Goal: Contribute content: Contribute content

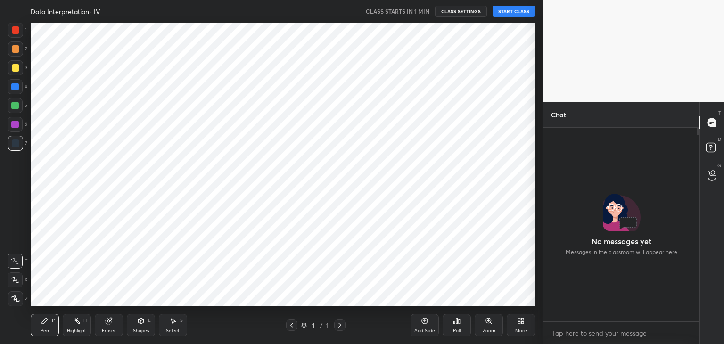
scroll to position [46846, 46625]
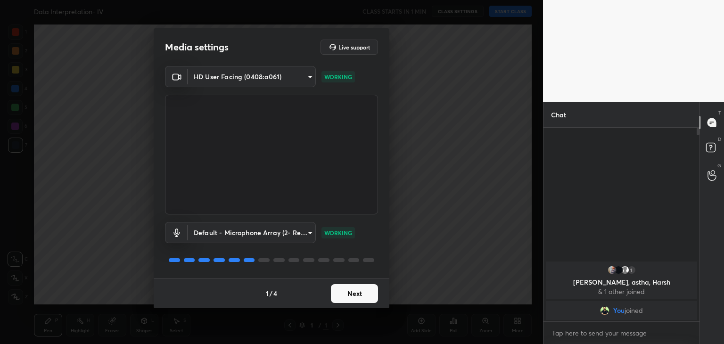
click at [359, 296] on button "Next" at bounding box center [354, 293] width 47 height 19
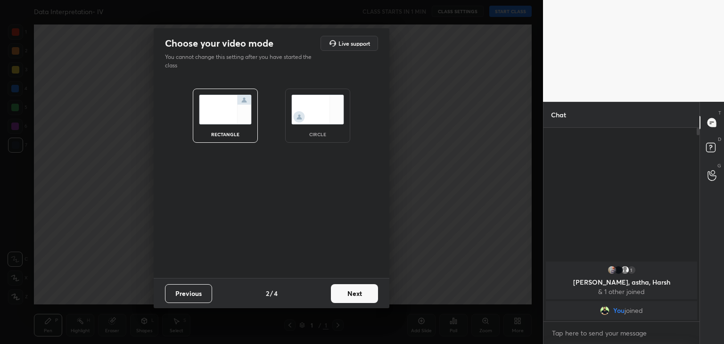
click at [313, 122] on img at bounding box center [317, 110] width 53 height 30
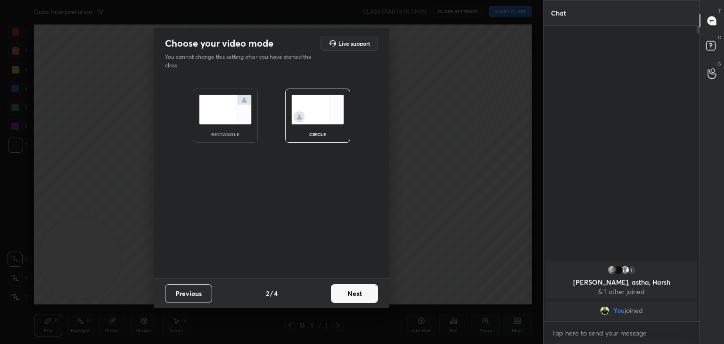
click at [352, 287] on button "Next" at bounding box center [354, 293] width 47 height 19
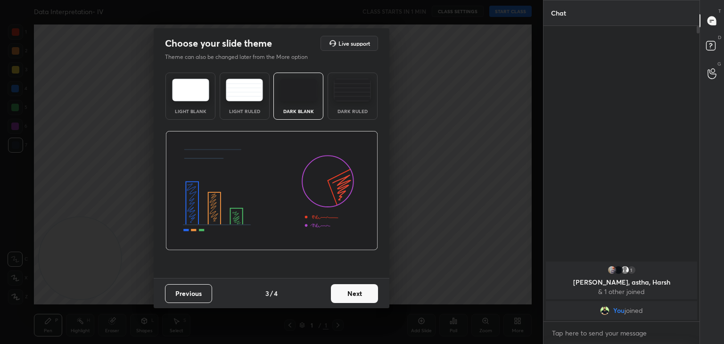
click at [362, 288] on button "Next" at bounding box center [354, 293] width 47 height 19
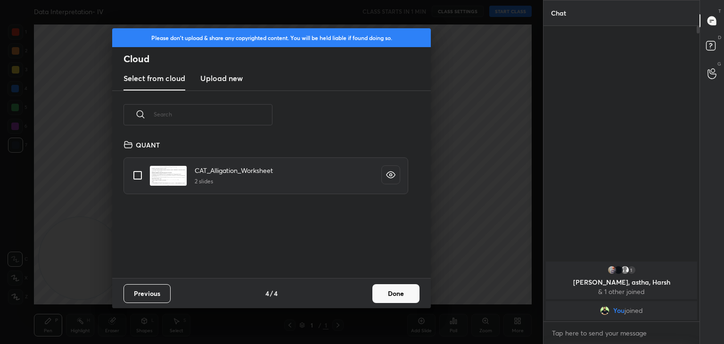
scroll to position [140, 303]
click at [389, 295] on button "Done" at bounding box center [395, 293] width 47 height 19
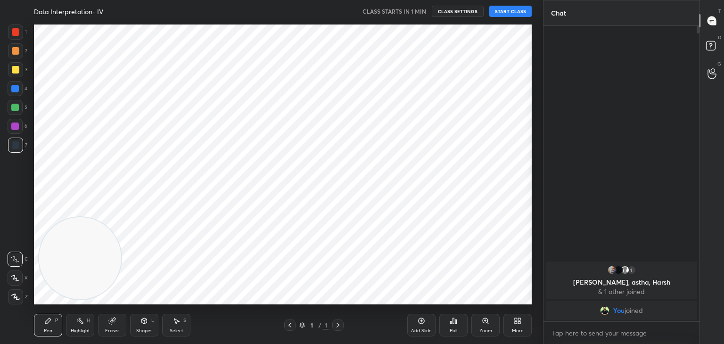
click at [516, 13] on button "START CLASS" at bounding box center [510, 11] width 42 height 11
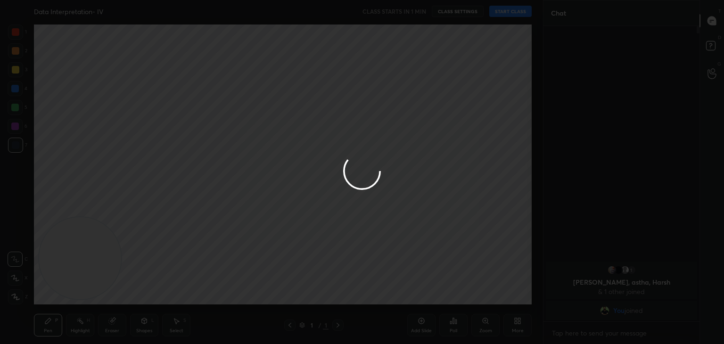
type textarea "x"
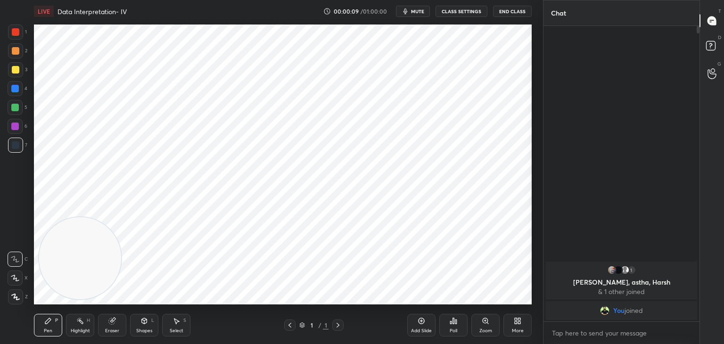
click at [12, 33] on div at bounding box center [16, 32] width 8 height 8
click at [17, 84] on div at bounding box center [15, 88] width 15 height 15
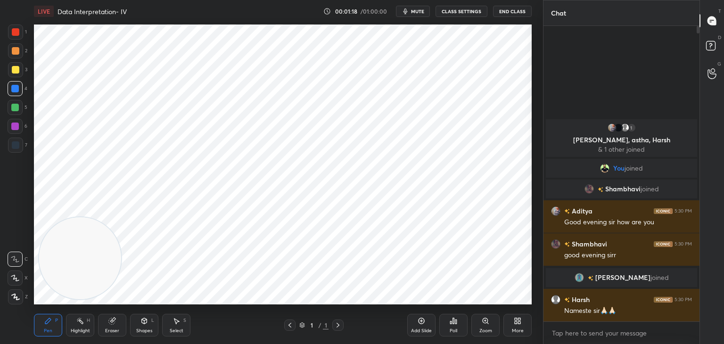
click at [107, 331] on div "Eraser" at bounding box center [112, 330] width 14 height 5
click at [17, 299] on span "Erase all" at bounding box center [15, 297] width 14 height 7
click at [44, 317] on icon at bounding box center [48, 321] width 8 height 8
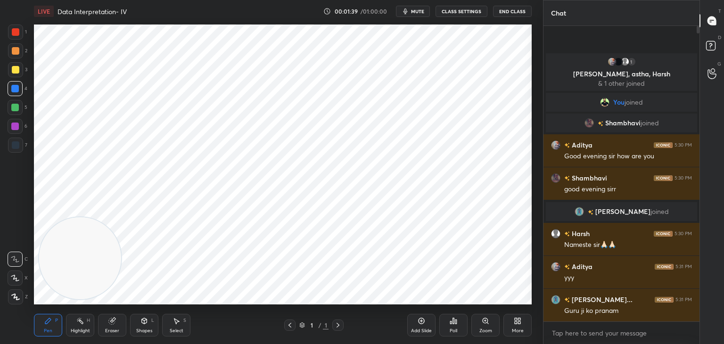
click at [19, 37] on div at bounding box center [15, 32] width 15 height 15
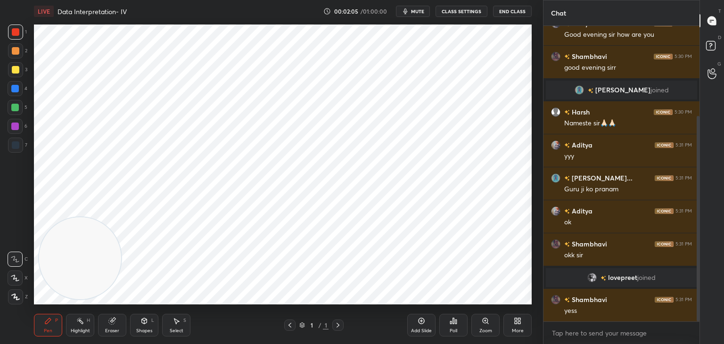
scroll to position [129, 0]
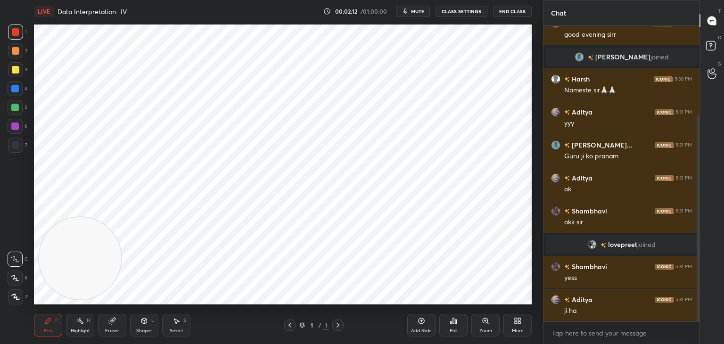
click at [16, 87] on div at bounding box center [15, 89] width 8 height 8
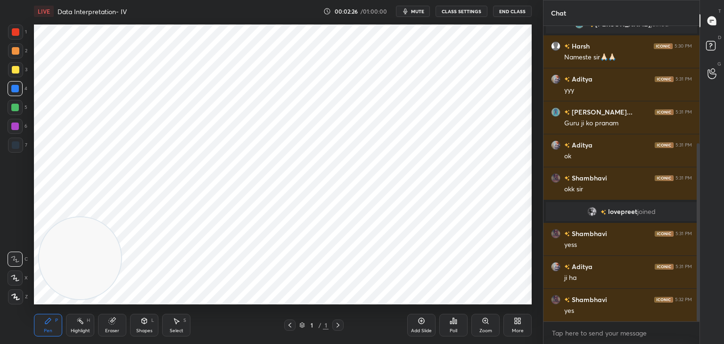
scroll to position [195, 0]
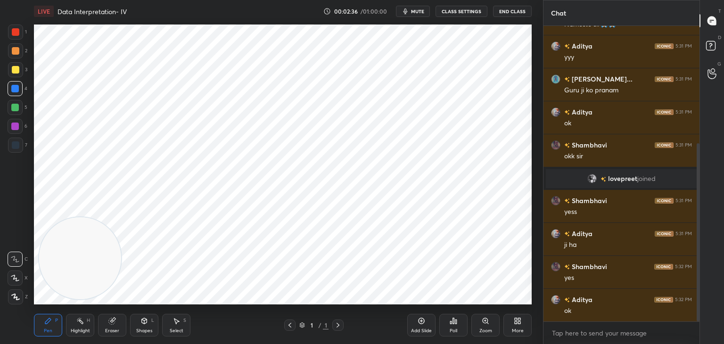
click at [16, 108] on div at bounding box center [15, 108] width 8 height 8
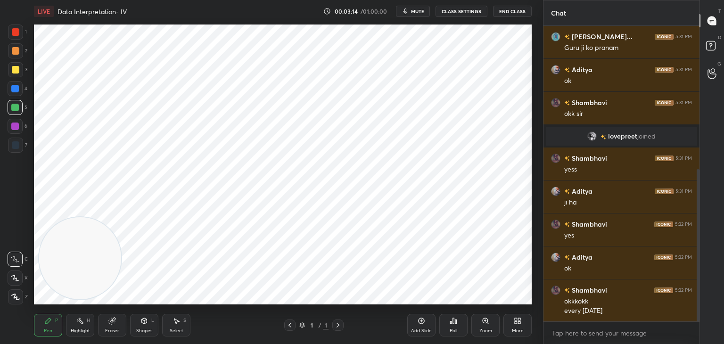
scroll to position [279, 0]
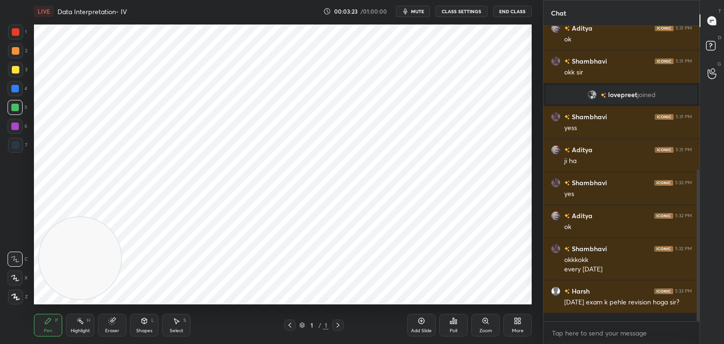
click at [17, 38] on div at bounding box center [15, 32] width 15 height 15
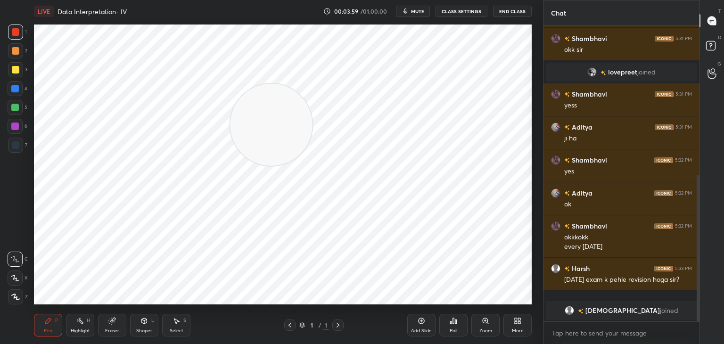
click at [516, 325] on div "More" at bounding box center [517, 325] width 28 height 23
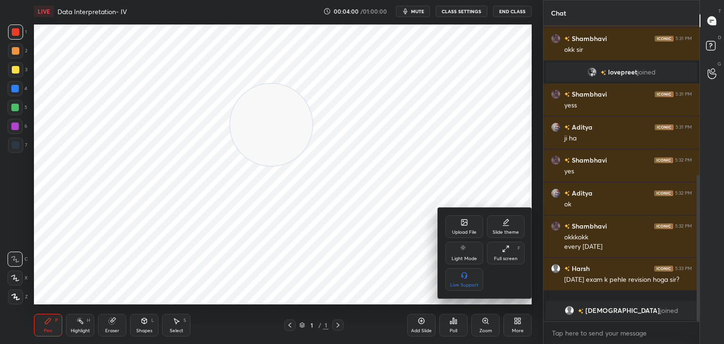
click at [467, 223] on icon at bounding box center [464, 223] width 5 height 3
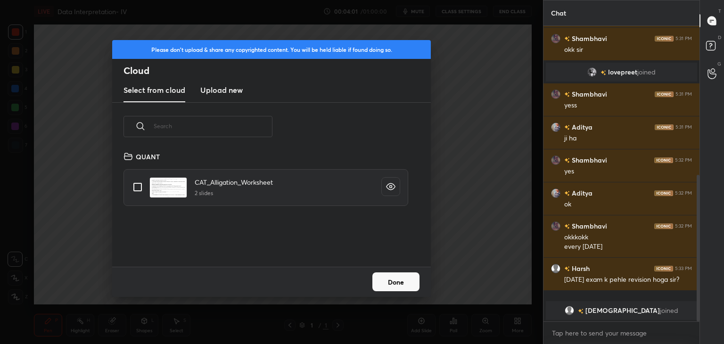
scroll to position [116, 303]
click at [233, 95] on h3 "Upload new" at bounding box center [221, 89] width 42 height 11
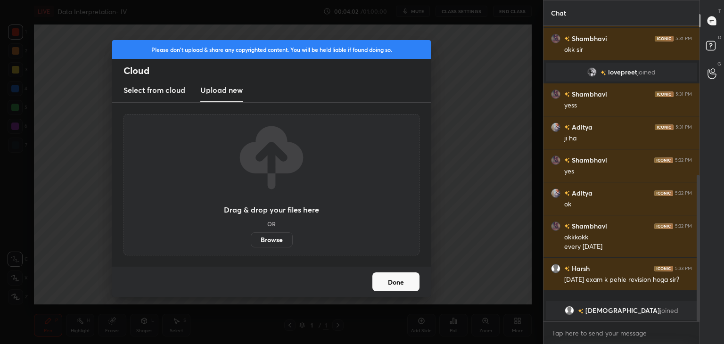
click at [271, 236] on label "Browse" at bounding box center [272, 239] width 42 height 15
click at [251, 236] on input "Browse" at bounding box center [251, 239] width 0 height 15
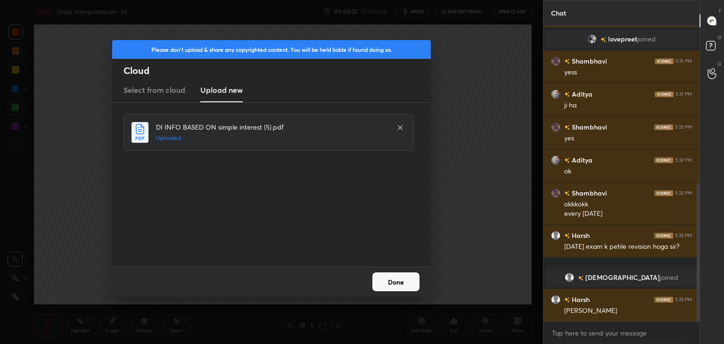
click at [396, 279] on button "Done" at bounding box center [395, 281] width 47 height 19
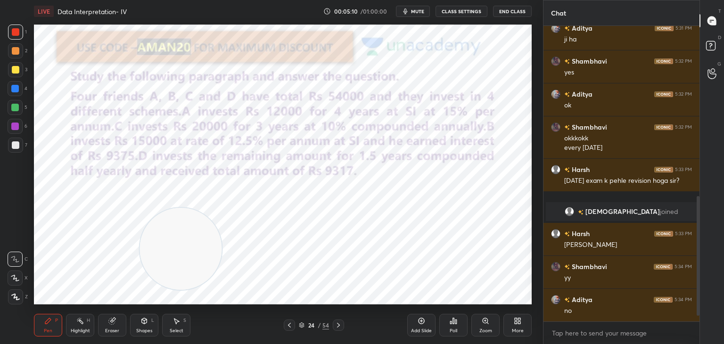
scroll to position [434, 0]
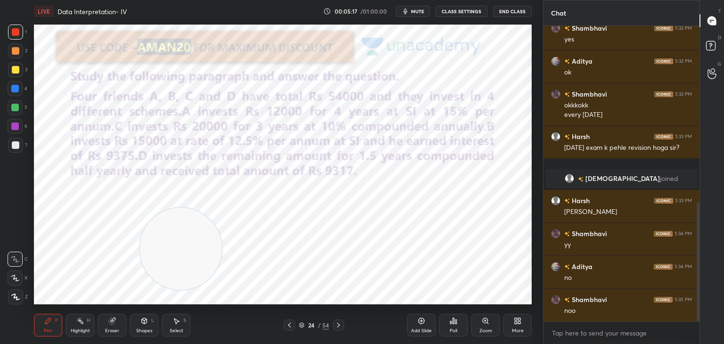
click at [420, 325] on div "Add Slide" at bounding box center [421, 325] width 28 height 23
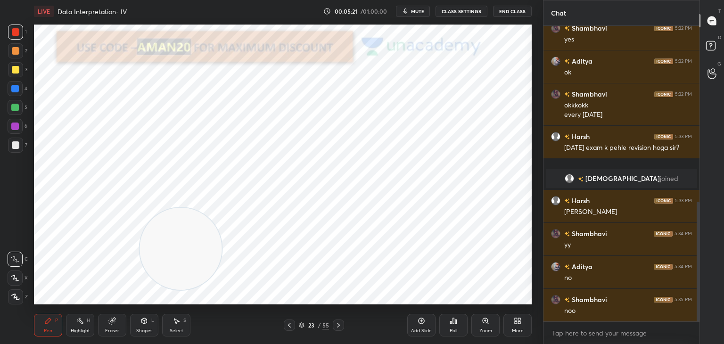
click at [425, 326] on div "Add Slide" at bounding box center [421, 325] width 28 height 23
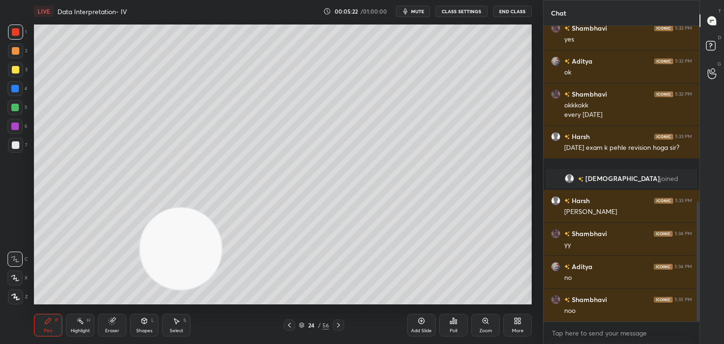
click at [15, 109] on div at bounding box center [15, 108] width 8 height 8
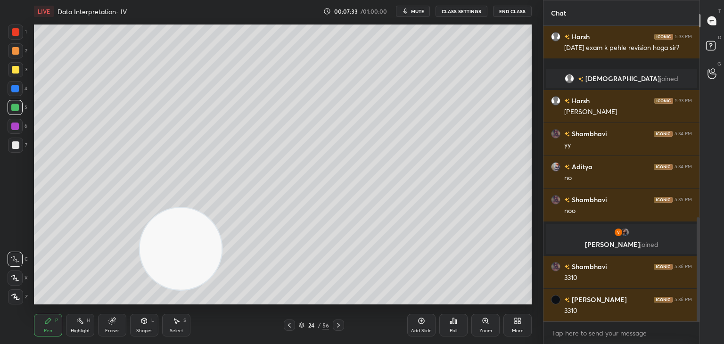
scroll to position [545, 0]
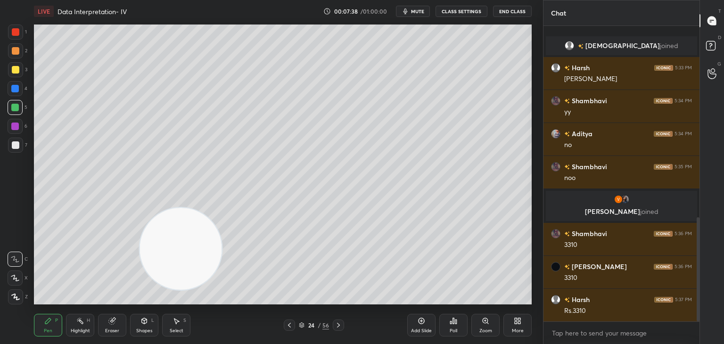
click at [143, 324] on icon at bounding box center [144, 321] width 5 height 6
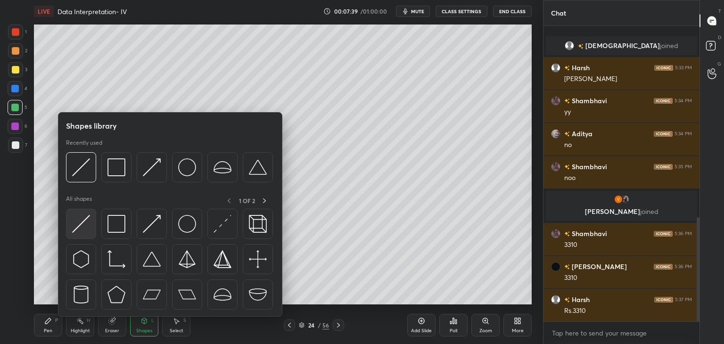
click at [91, 224] on div at bounding box center [81, 224] width 30 height 30
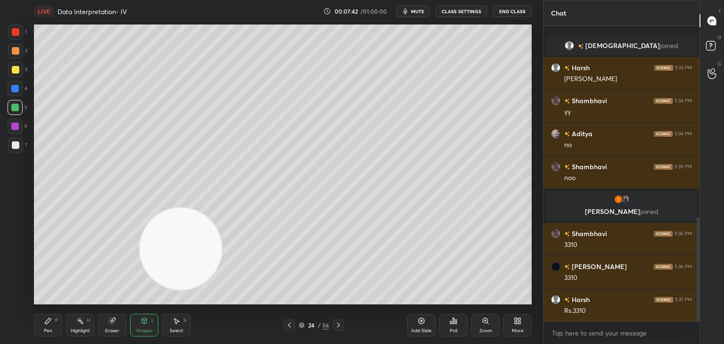
click at [137, 326] on div "Shapes L" at bounding box center [144, 325] width 28 height 23
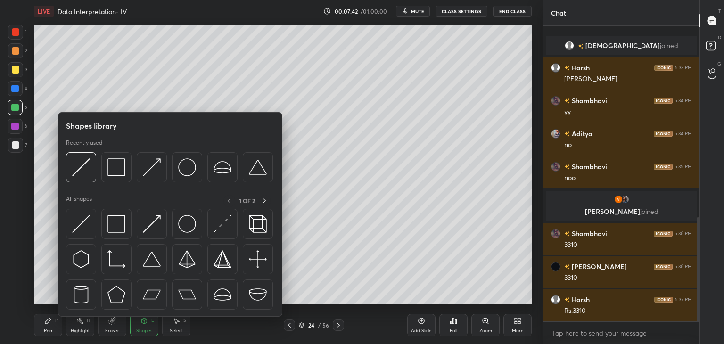
scroll to position [578, 0]
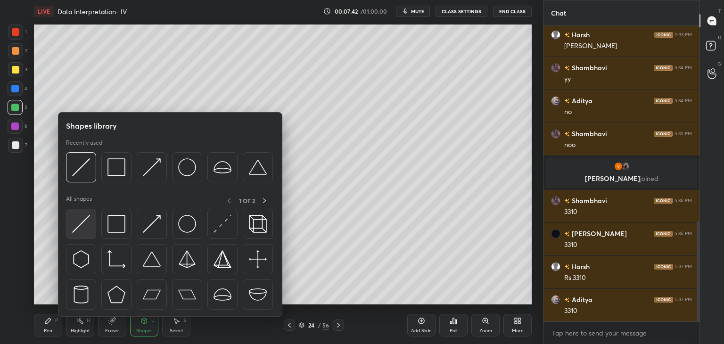
click at [85, 226] on img at bounding box center [81, 224] width 18 height 18
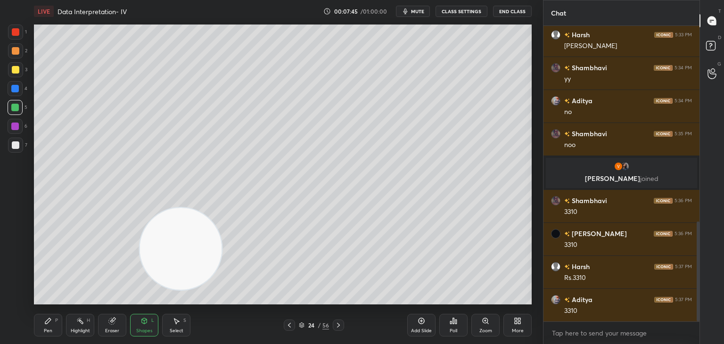
click at [41, 328] on div "Pen P" at bounding box center [48, 325] width 28 height 23
click at [17, 66] on div at bounding box center [16, 70] width 8 height 8
click at [145, 319] on icon at bounding box center [144, 321] width 5 height 6
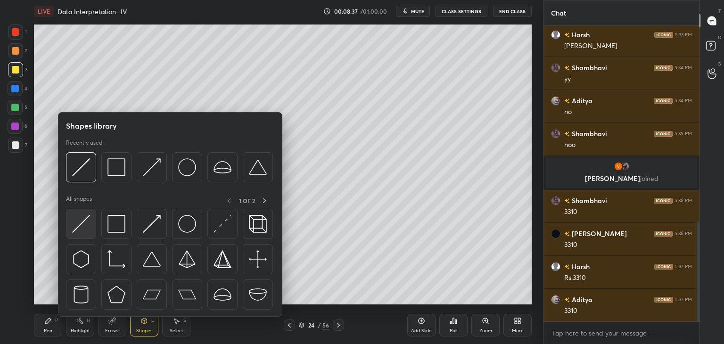
click at [87, 232] on img at bounding box center [81, 224] width 18 height 18
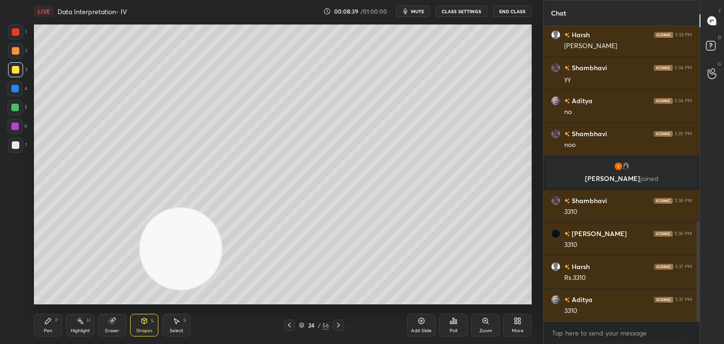
click at [49, 320] on icon at bounding box center [48, 321] width 6 height 6
click at [15, 110] on div at bounding box center [15, 108] width 8 height 8
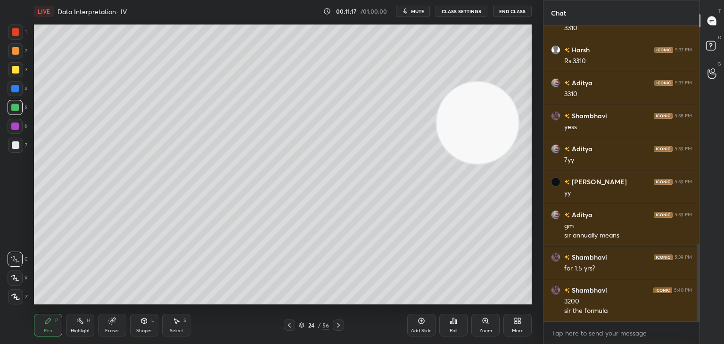
scroll to position [828, 0]
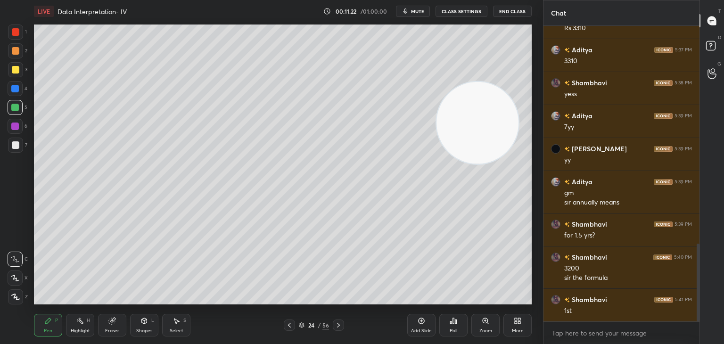
click at [107, 319] on div "Eraser" at bounding box center [112, 325] width 28 height 23
click at [20, 230] on div at bounding box center [15, 228] width 15 height 15
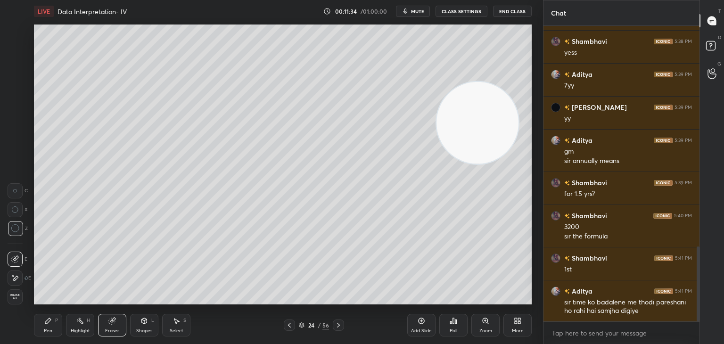
click at [51, 319] on icon at bounding box center [48, 321] width 8 height 8
click at [55, 319] on div "Pen P" at bounding box center [48, 325] width 28 height 23
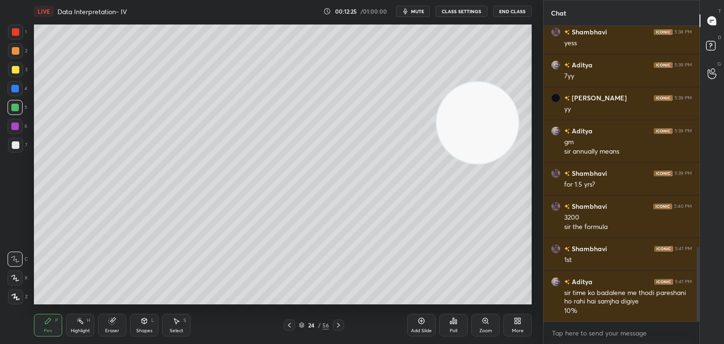
click at [177, 321] on icon at bounding box center [176, 322] width 5 height 6
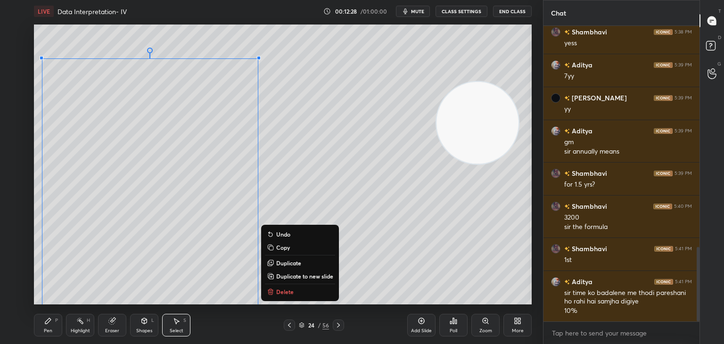
click at [315, 274] on p "Duplicate to new slide" at bounding box center [304, 276] width 57 height 8
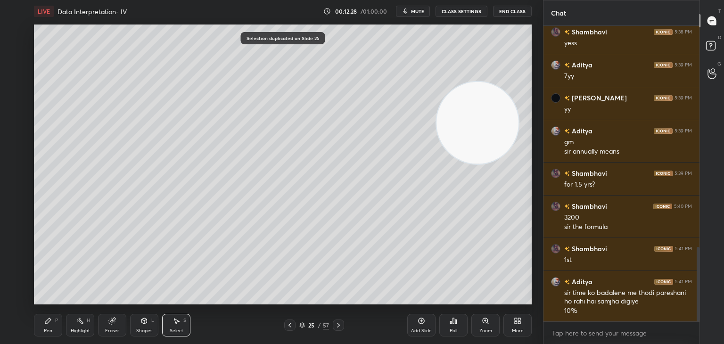
click at [57, 321] on div "P" at bounding box center [56, 320] width 3 height 5
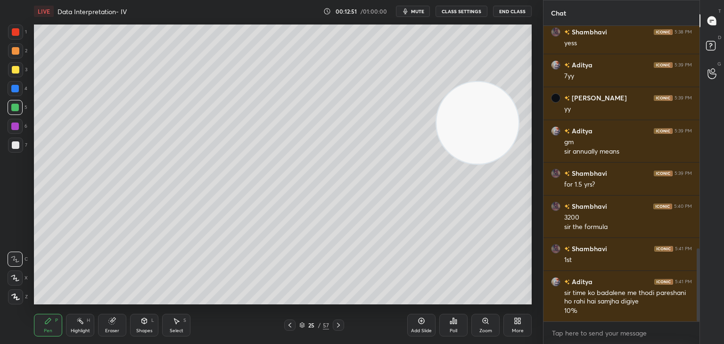
scroll to position [901, 0]
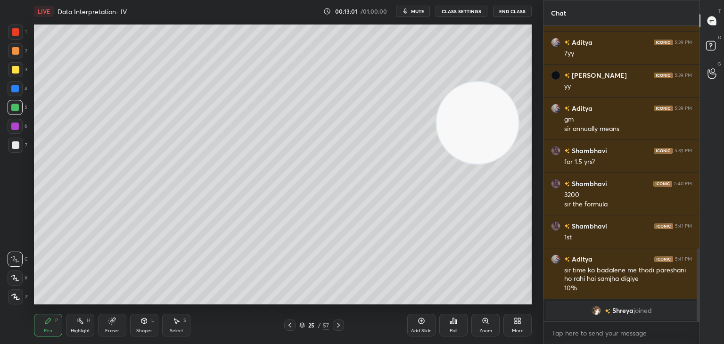
click at [18, 68] on div at bounding box center [16, 70] width 8 height 8
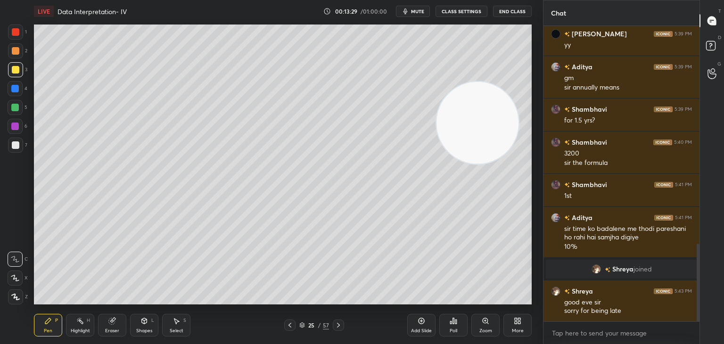
scroll to position [864, 0]
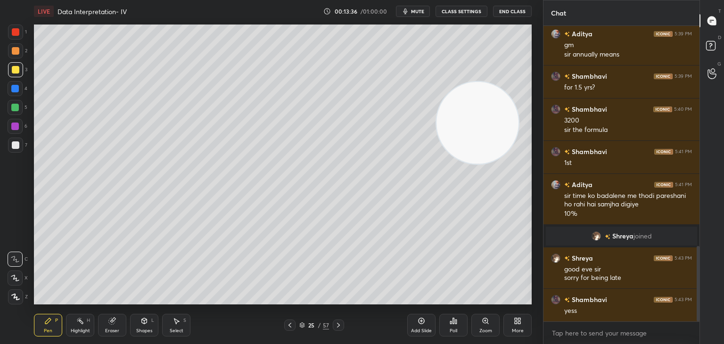
click at [421, 319] on icon at bounding box center [422, 321] width 8 height 8
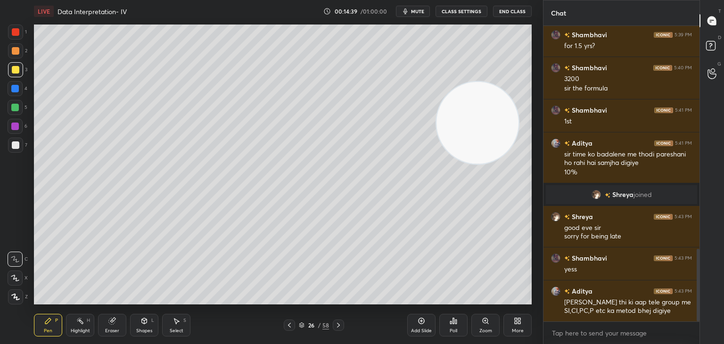
click at [115, 321] on icon at bounding box center [112, 321] width 8 height 8
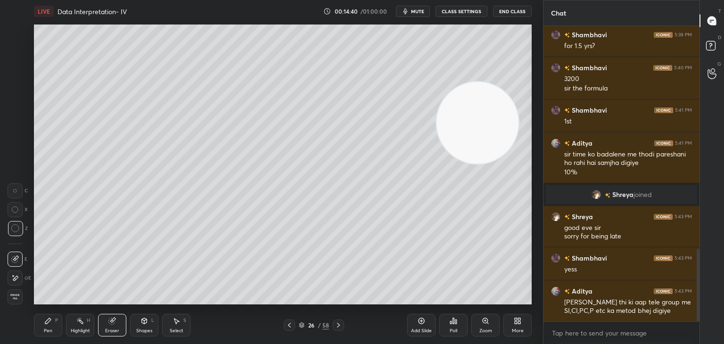
scroll to position [939, 0]
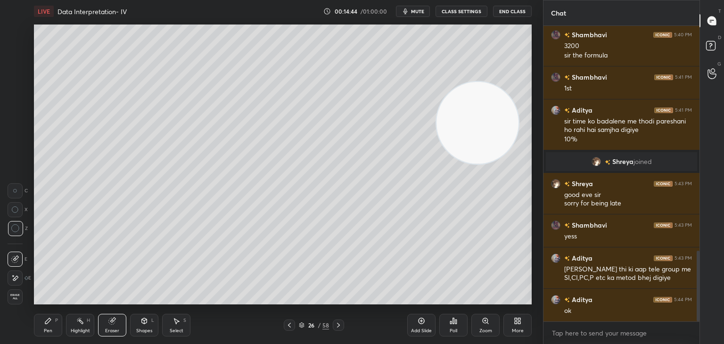
click at [57, 311] on div "Pen P Highlight H Eraser Shapes L Select S 26 / 58 Add Slide Poll Zoom More" at bounding box center [283, 325] width 498 height 38
click at [56, 327] on div "Pen P" at bounding box center [48, 325] width 28 height 23
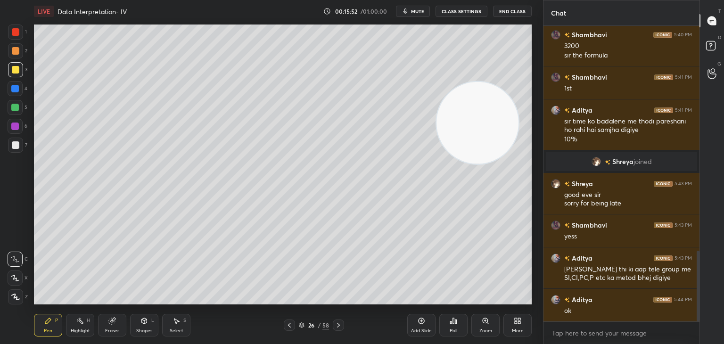
scroll to position [972, 0]
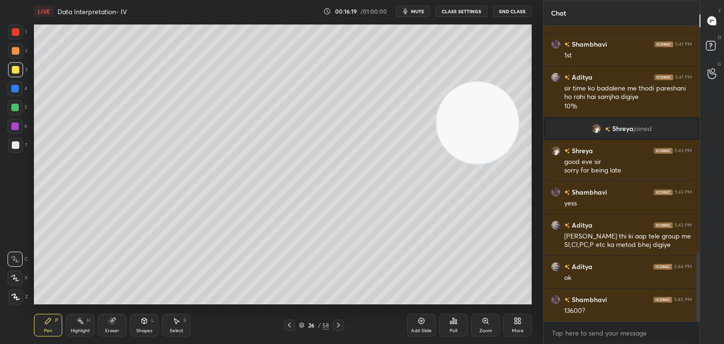
click at [13, 92] on div at bounding box center [15, 89] width 8 height 8
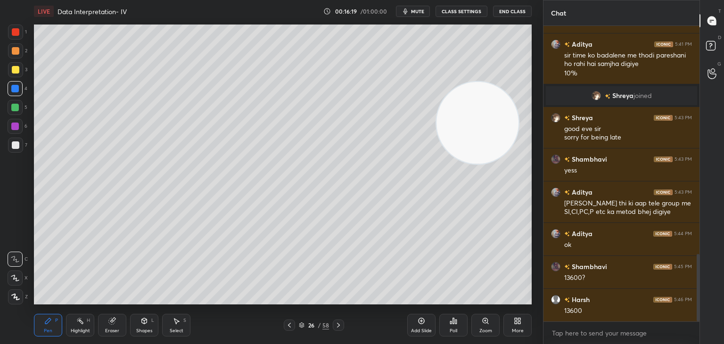
click at [13, 115] on div "5" at bounding box center [18, 109] width 20 height 19
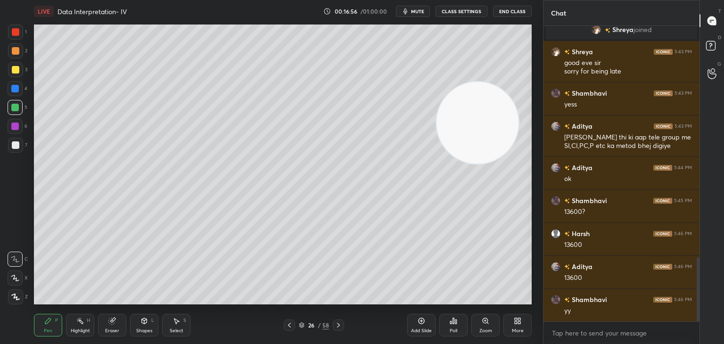
scroll to position [1104, 0]
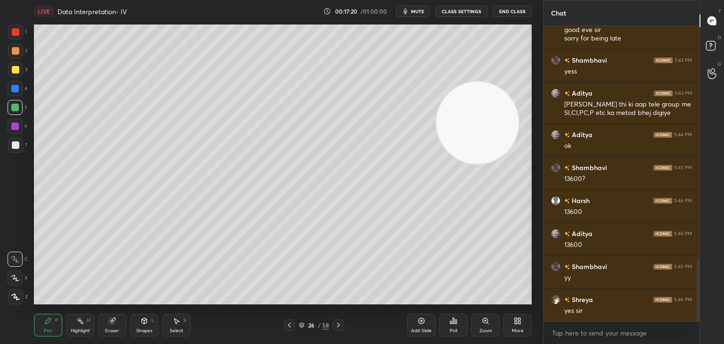
click at [15, 65] on div at bounding box center [15, 69] width 15 height 15
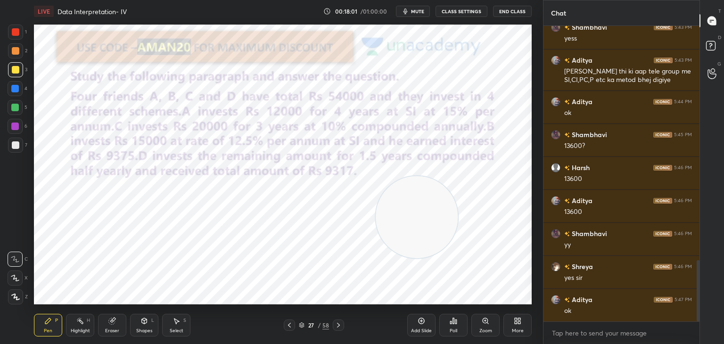
click at [113, 315] on div "Eraser" at bounding box center [112, 325] width 28 height 23
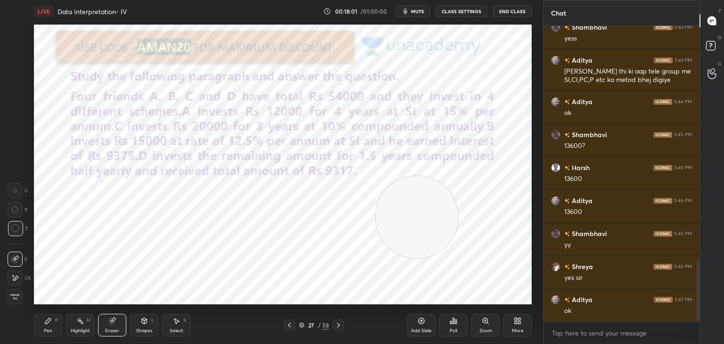
click at [111, 319] on icon at bounding box center [112, 321] width 6 height 6
click at [13, 290] on div "Erase all" at bounding box center [15, 296] width 15 height 15
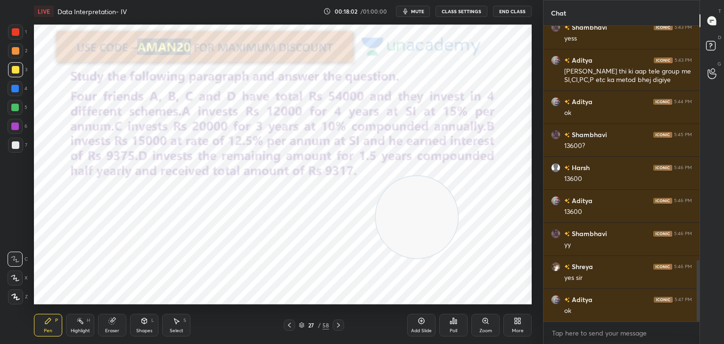
click at [46, 315] on div "Pen P" at bounding box center [48, 325] width 28 height 23
click at [12, 31] on div at bounding box center [16, 32] width 8 height 8
click at [417, 16] on button "mute" at bounding box center [413, 11] width 34 height 11
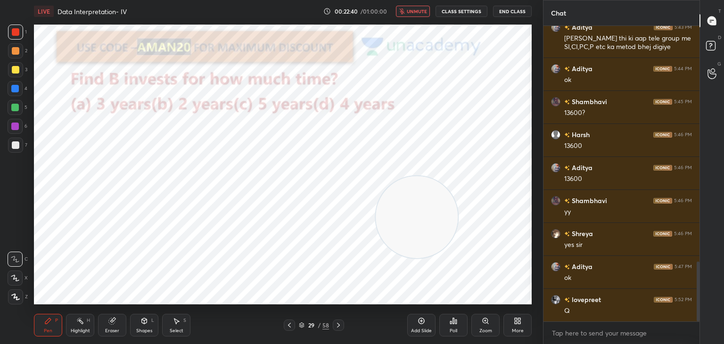
click at [410, 5] on div "LIVE Data Interpretation- IV 00:22:40 / 01:00:00 unmute CLASS SETTINGS End Class" at bounding box center [283, 11] width 498 height 23
click at [411, 8] on span "unmute" at bounding box center [417, 11] width 20 height 7
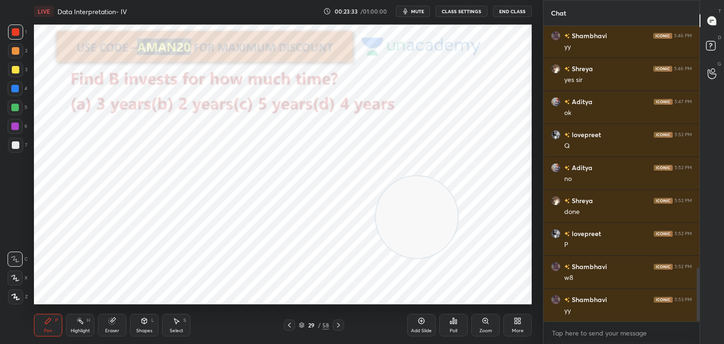
scroll to position [1344, 0]
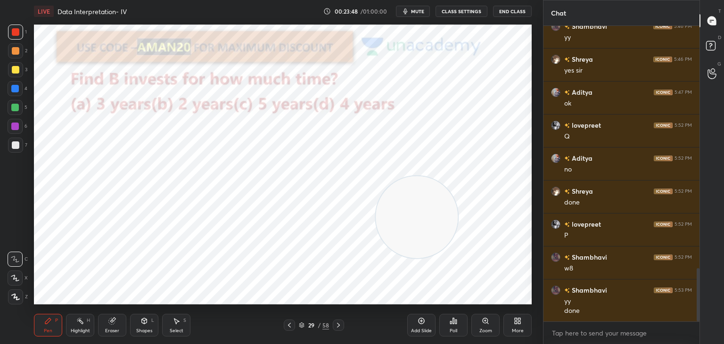
click at [459, 329] on div "Poll" at bounding box center [453, 325] width 28 height 23
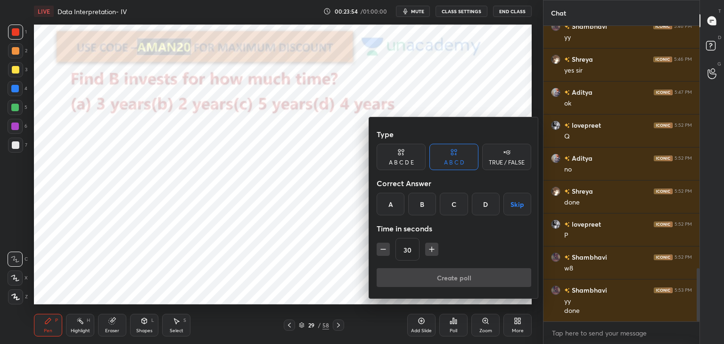
click at [453, 209] on div "C" at bounding box center [454, 204] width 28 height 23
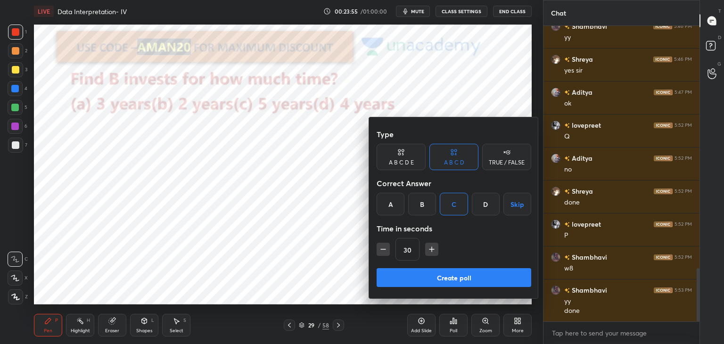
click at [422, 274] on button "Create poll" at bounding box center [454, 277] width 155 height 19
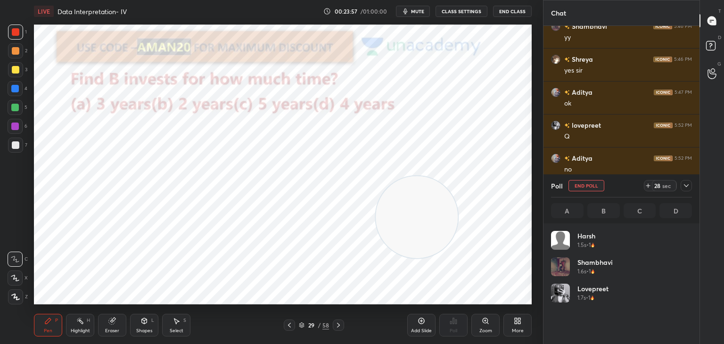
scroll to position [110, 138]
click at [681, 193] on div "Poll" at bounding box center [621, 185] width 141 height 23
click at [684, 187] on icon at bounding box center [686, 186] width 8 height 8
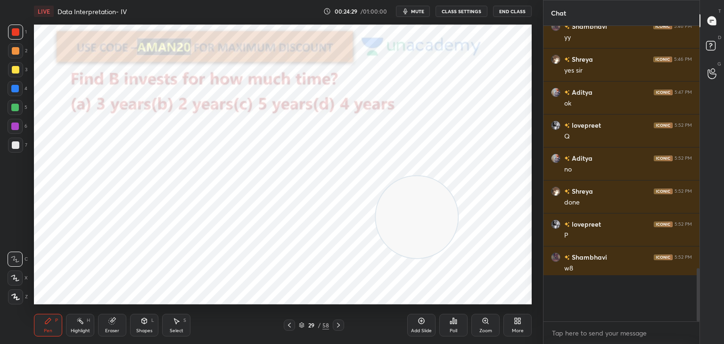
scroll to position [3, 3]
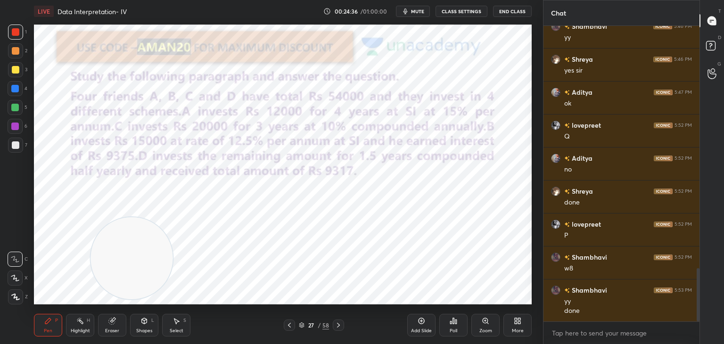
click at [18, 93] on div at bounding box center [15, 88] width 15 height 15
click at [144, 321] on icon at bounding box center [144, 321] width 0 height 3
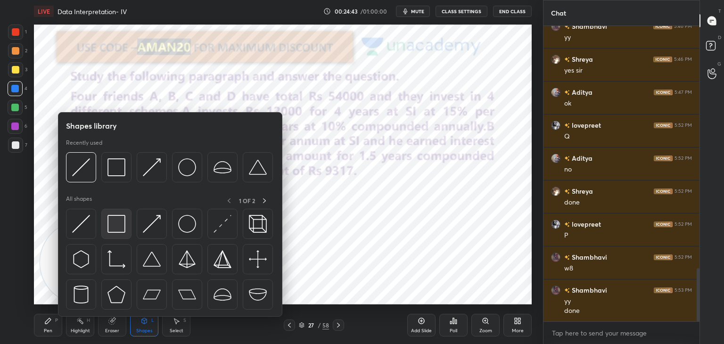
click at [123, 230] on img at bounding box center [116, 224] width 18 height 18
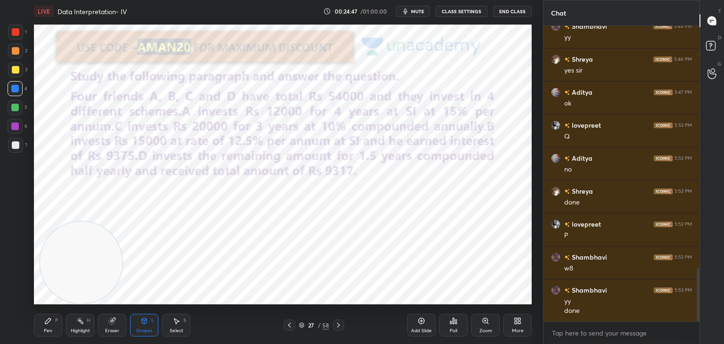
click at [140, 323] on div "Shapes L" at bounding box center [144, 325] width 28 height 23
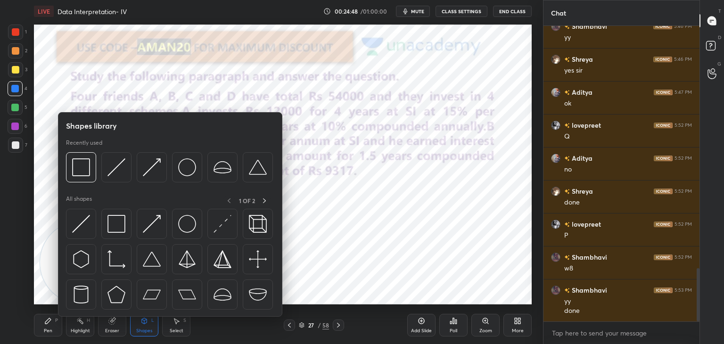
click at [85, 230] on img at bounding box center [81, 224] width 18 height 18
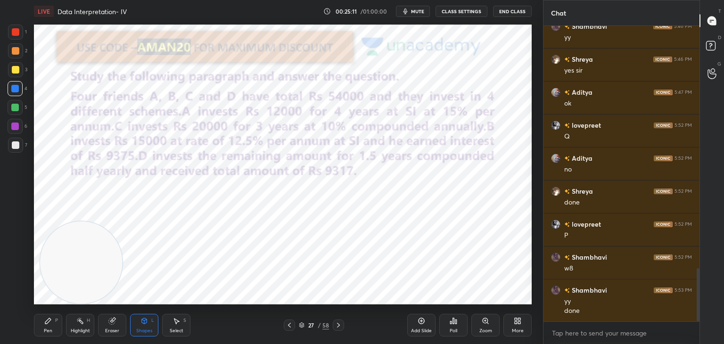
click at [49, 325] on icon at bounding box center [48, 321] width 8 height 8
click at [17, 33] on div at bounding box center [16, 32] width 8 height 8
click at [16, 103] on div at bounding box center [15, 107] width 15 height 15
click at [15, 280] on icon at bounding box center [15, 278] width 8 height 7
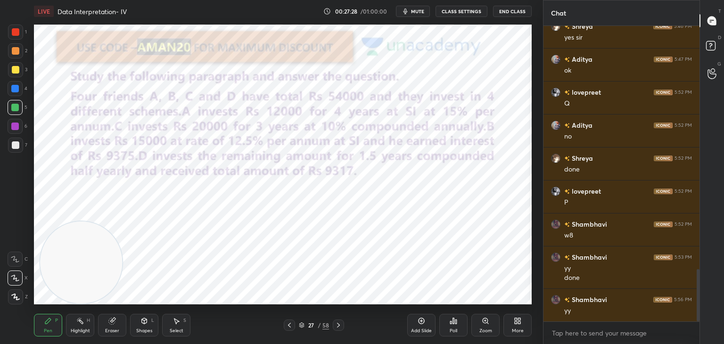
click at [23, 91] on div at bounding box center [15, 88] width 15 height 15
click at [177, 321] on icon at bounding box center [176, 322] width 5 height 6
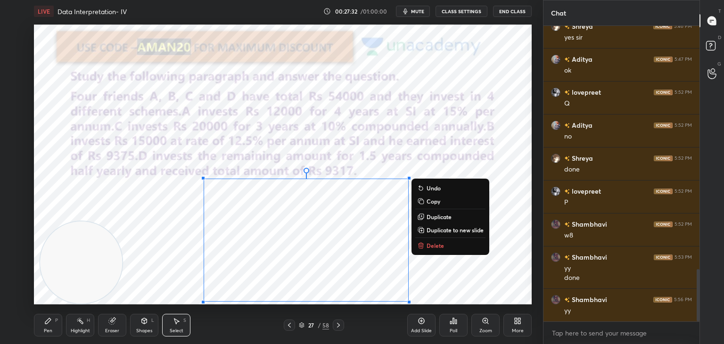
click at [431, 200] on p "Copy" at bounding box center [434, 201] width 14 height 8
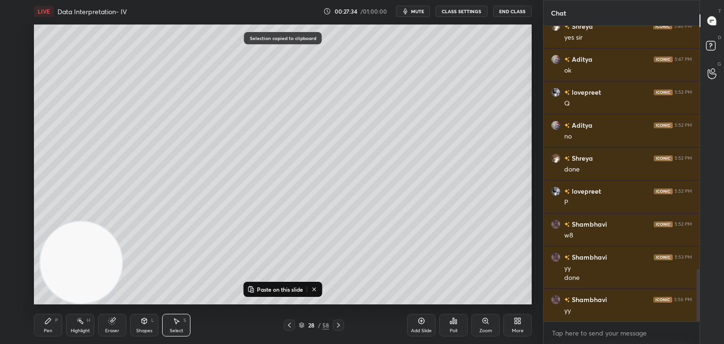
click at [292, 286] on p "Paste on this slide" at bounding box center [280, 290] width 46 height 8
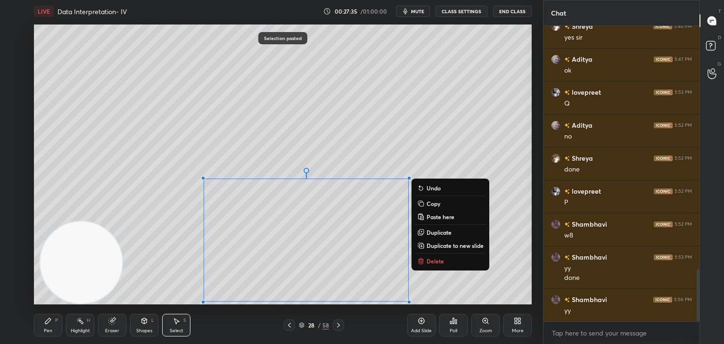
click at [435, 205] on p "Copy" at bounding box center [434, 204] width 14 height 8
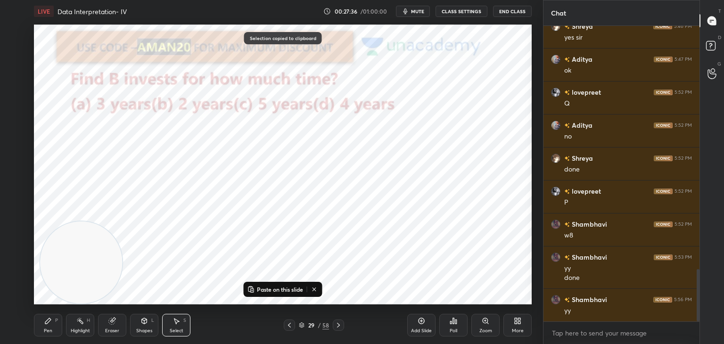
click at [290, 290] on p "Paste on this slide" at bounding box center [280, 290] width 46 height 8
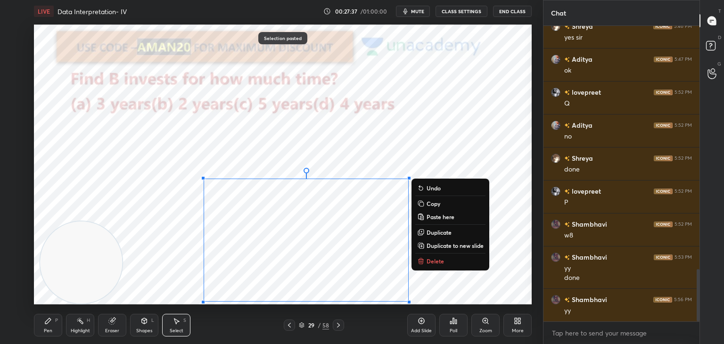
click at [59, 323] on div "Pen P" at bounding box center [48, 325] width 28 height 23
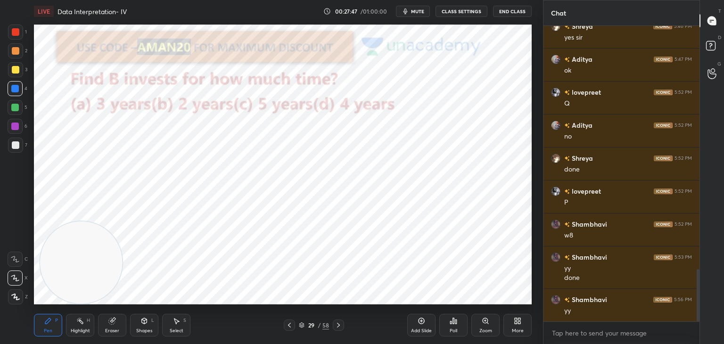
scroll to position [1410, 0]
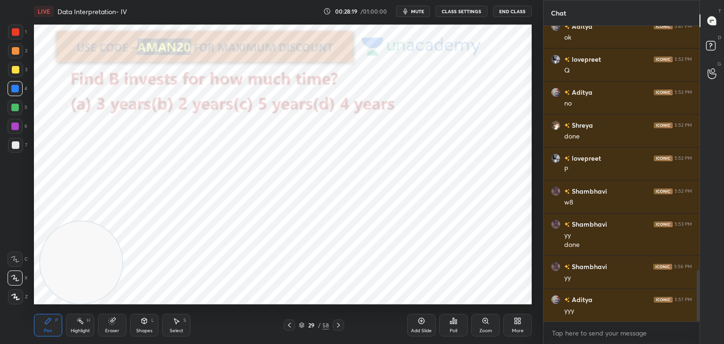
click at [18, 125] on div at bounding box center [15, 127] width 8 height 8
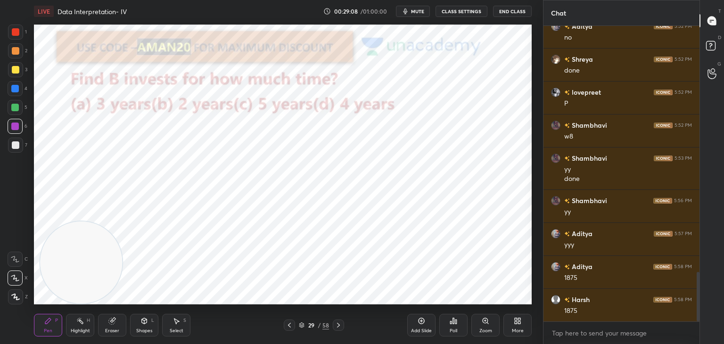
scroll to position [1509, 0]
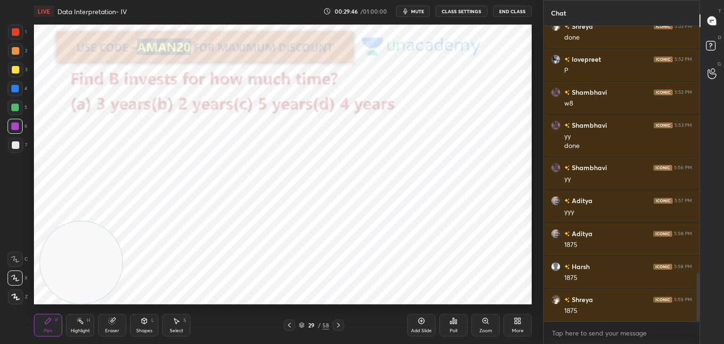
click at [182, 323] on div "Select S" at bounding box center [176, 325] width 28 height 23
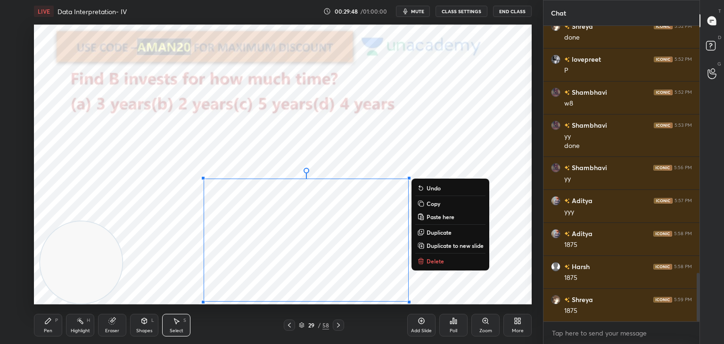
click at [431, 204] on p "Copy" at bounding box center [434, 204] width 14 height 8
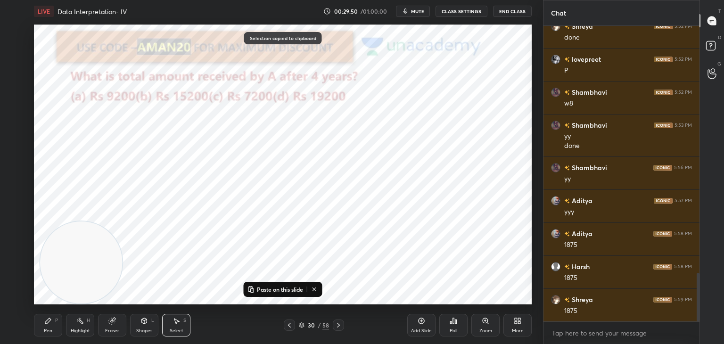
click at [290, 289] on p "Paste on this slide" at bounding box center [280, 290] width 46 height 8
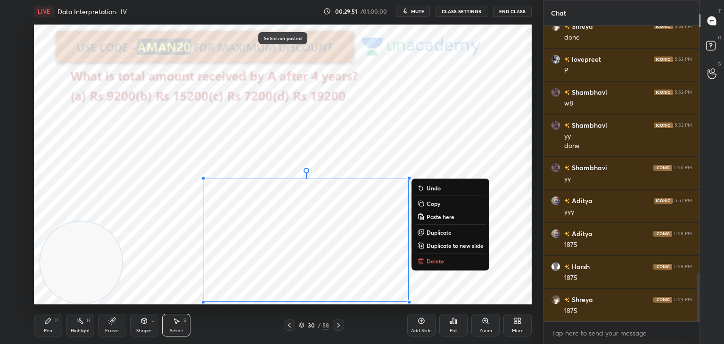
click at [57, 316] on div "Pen P" at bounding box center [48, 325] width 28 height 23
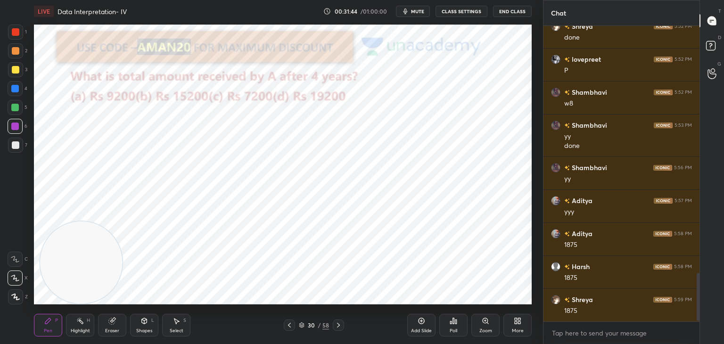
scroll to position [1542, 0]
click at [457, 328] on div "Poll" at bounding box center [454, 330] width 8 height 5
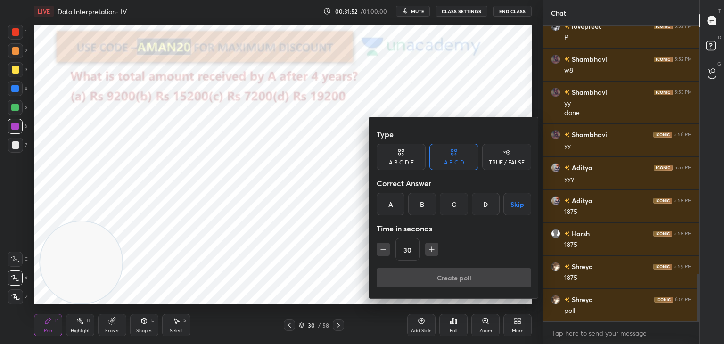
click at [484, 205] on div "D" at bounding box center [486, 204] width 28 height 23
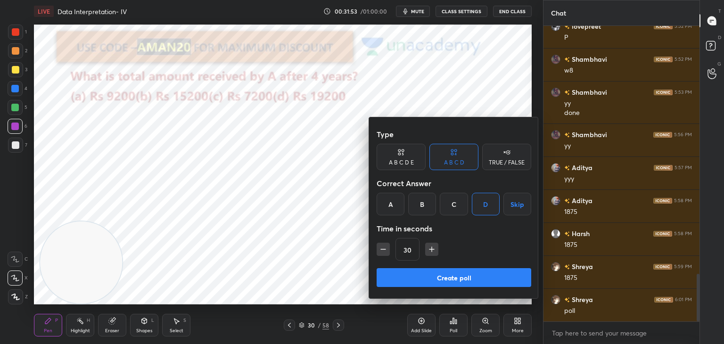
click at [478, 284] on button "Create poll" at bounding box center [454, 277] width 155 height 19
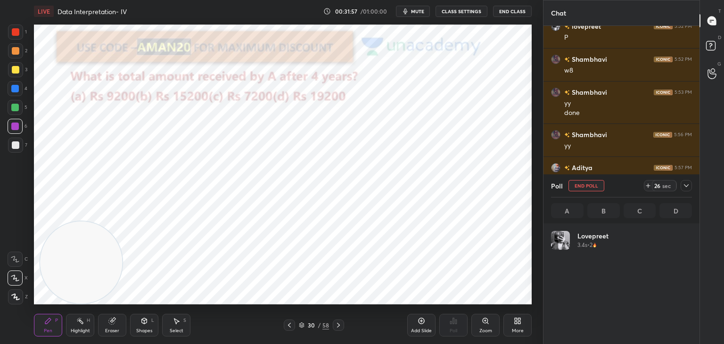
scroll to position [110, 138]
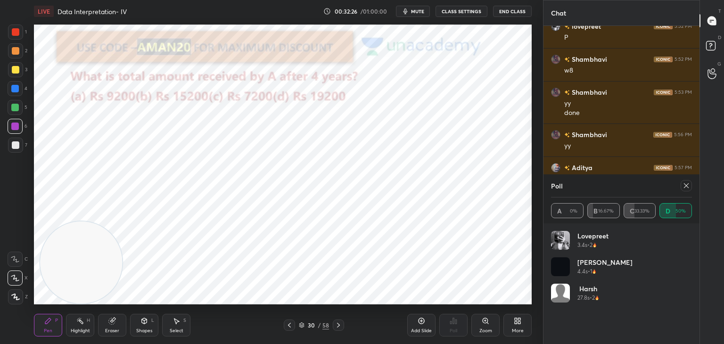
click at [688, 188] on icon at bounding box center [686, 186] width 8 height 8
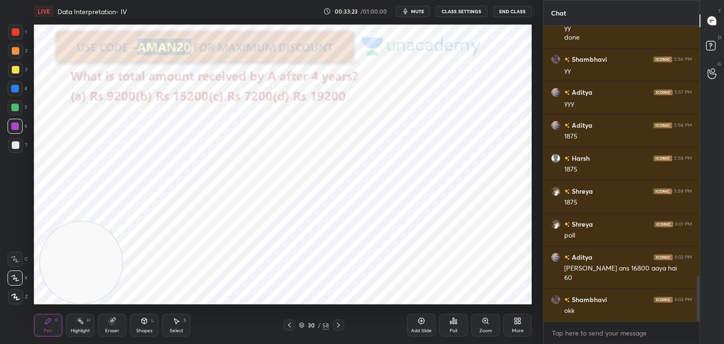
scroll to position [1659, 0]
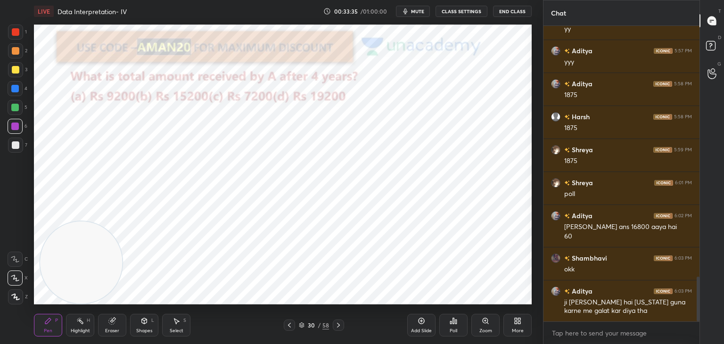
click at [177, 332] on div "Select" at bounding box center [177, 330] width 14 height 5
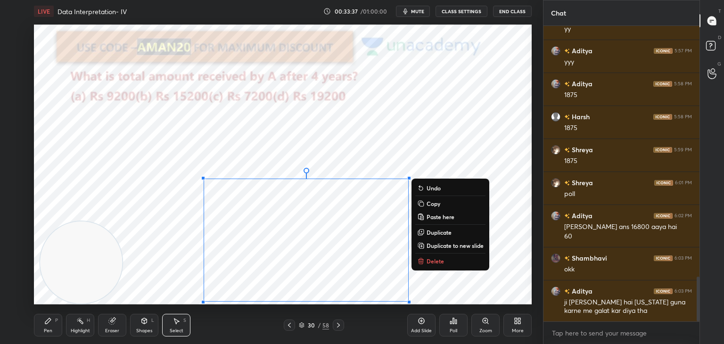
click at [417, 206] on button "Copy" at bounding box center [450, 203] width 70 height 11
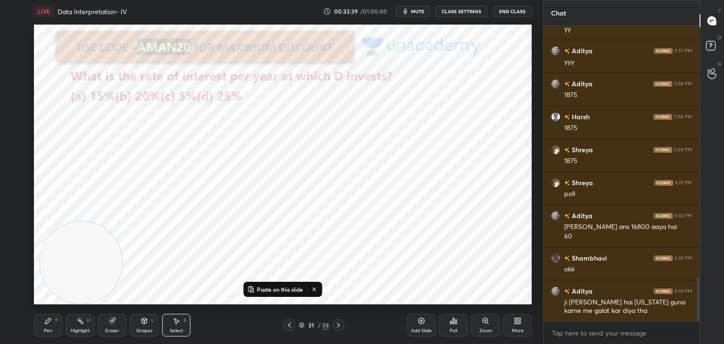
click at [286, 296] on div "Paste on this slide" at bounding box center [283, 289] width 79 height 15
click at [255, 289] on button "Paste on this slide" at bounding box center [275, 289] width 59 height 11
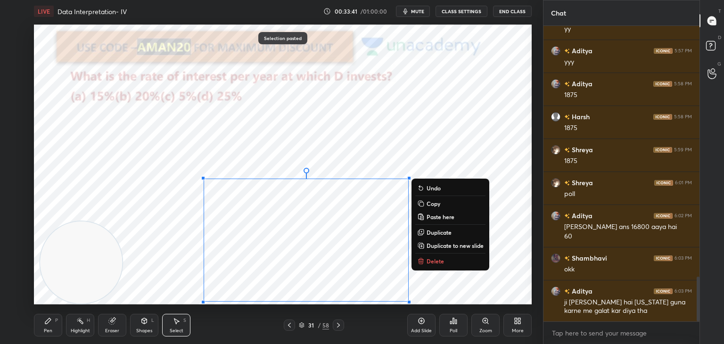
click at [50, 327] on div "Pen P" at bounding box center [48, 325] width 28 height 23
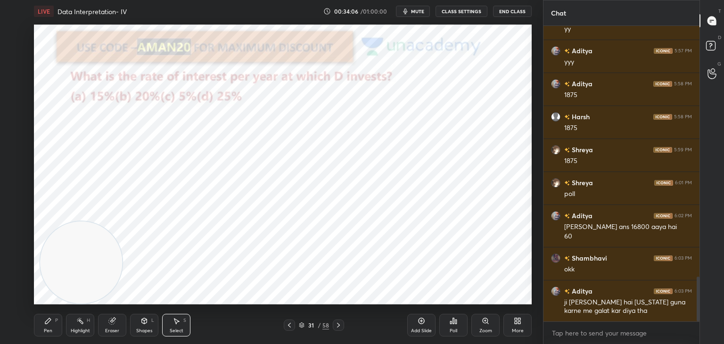
click at [460, 172] on div "0 ° Undo Copy Paste here Duplicate Duplicate to new slide Delete" at bounding box center [283, 165] width 498 height 280
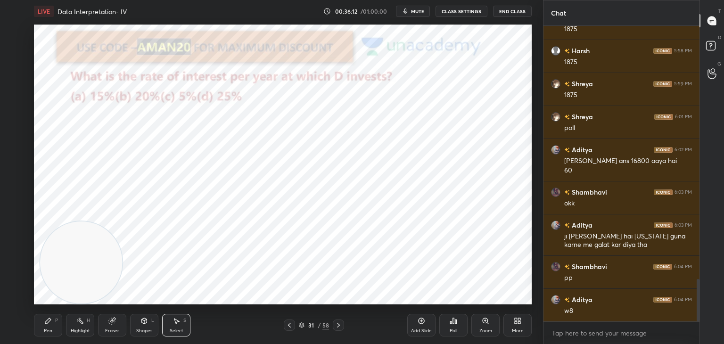
scroll to position [1758, 0]
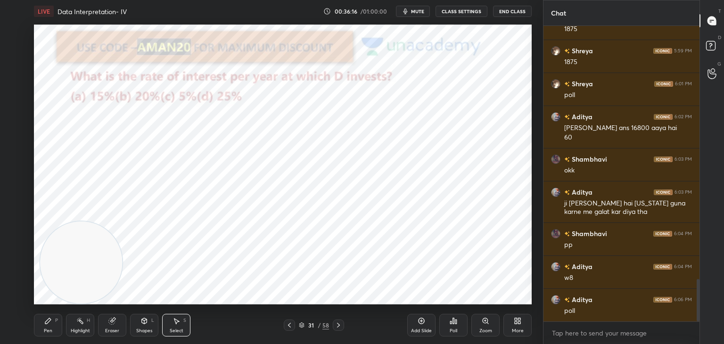
click at [420, 11] on span "mute" at bounding box center [417, 11] width 13 height 7
click at [421, 11] on span "unmute" at bounding box center [417, 11] width 20 height 7
click at [446, 319] on div "Poll" at bounding box center [453, 325] width 28 height 23
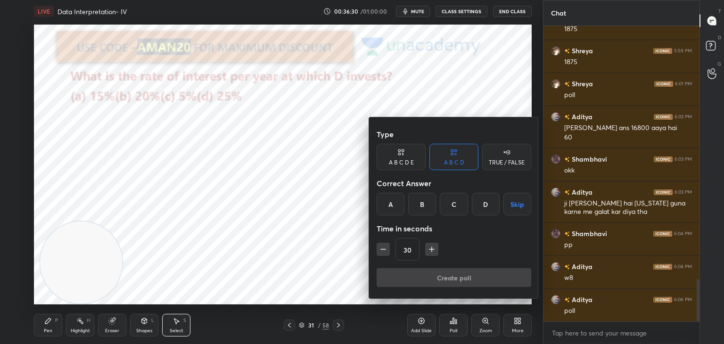
click at [424, 205] on div "B" at bounding box center [422, 204] width 28 height 23
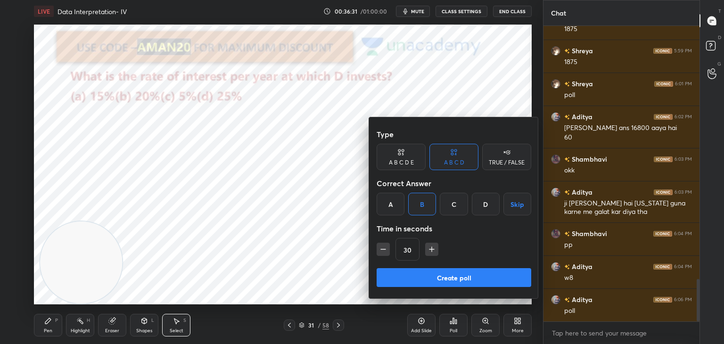
click at [430, 273] on button "Create poll" at bounding box center [454, 277] width 155 height 19
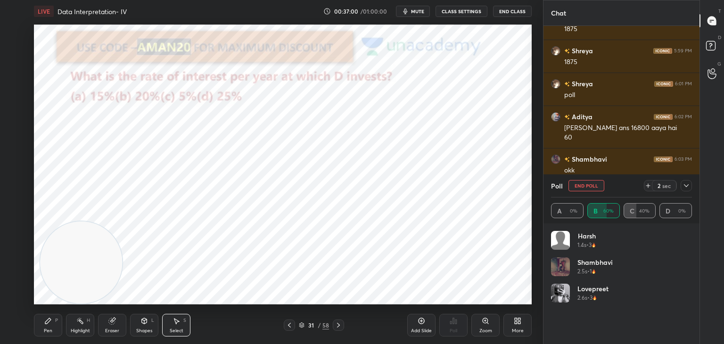
scroll to position [1840, 0]
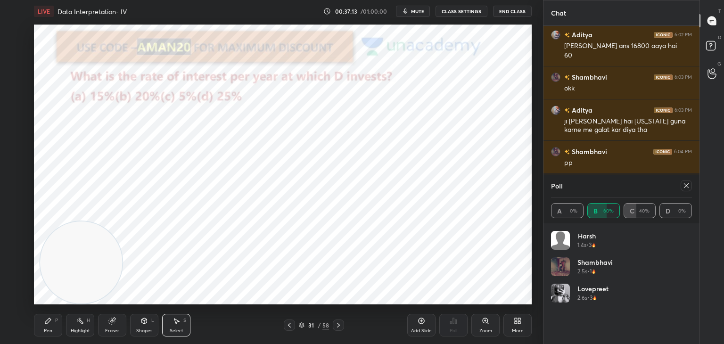
click at [686, 187] on icon at bounding box center [686, 186] width 8 height 8
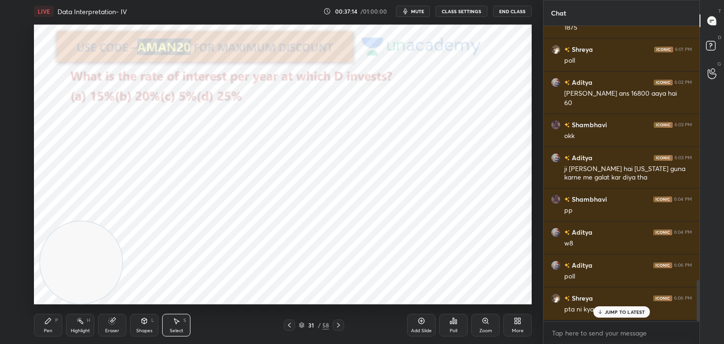
scroll to position [293, 153]
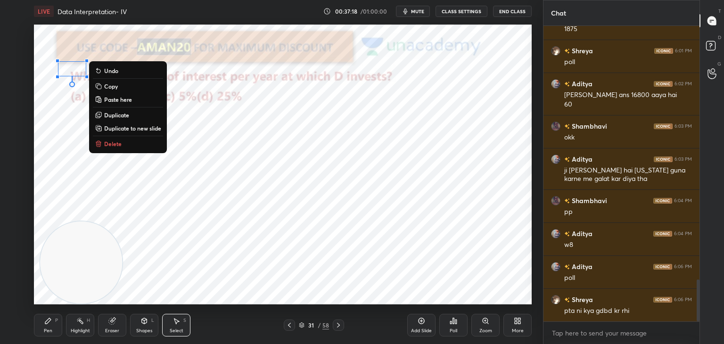
click at [45, 330] on div "Pen" at bounding box center [48, 330] width 8 height 5
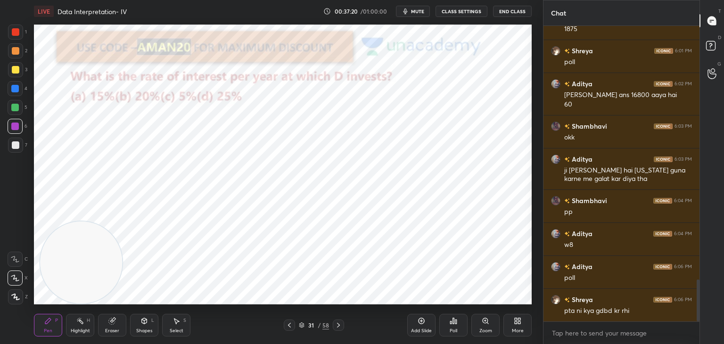
scroll to position [1824, 0]
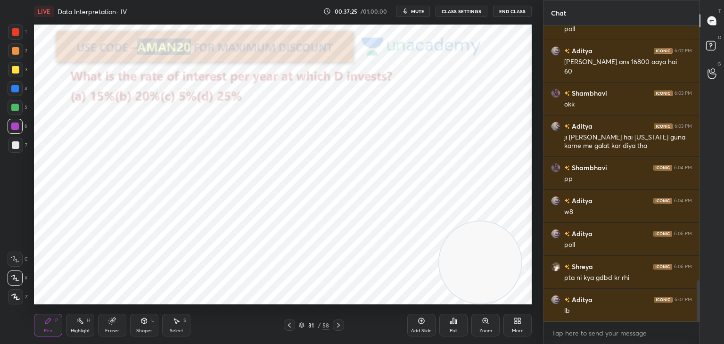
click at [144, 323] on icon at bounding box center [144, 321] width 0 height 3
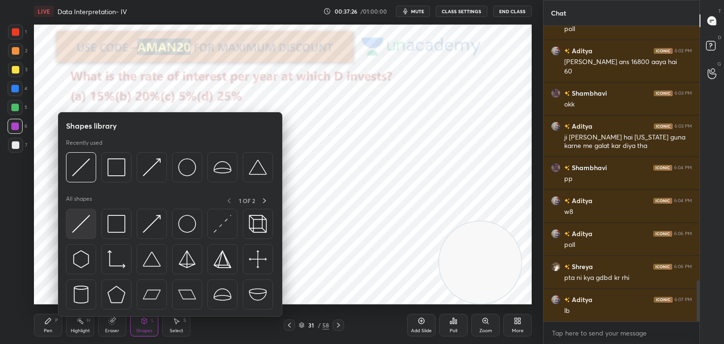
click at [78, 227] on img at bounding box center [81, 224] width 18 height 18
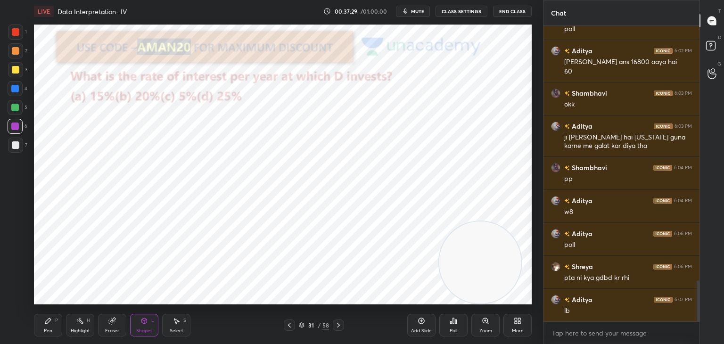
click at [52, 322] on div "Pen P" at bounding box center [48, 325] width 28 height 23
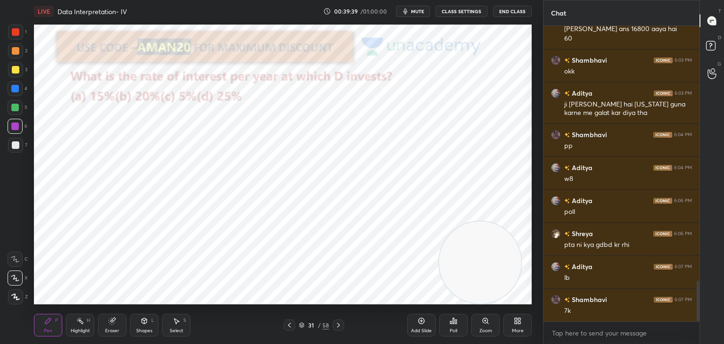
click at [177, 319] on icon at bounding box center [176, 321] width 8 height 8
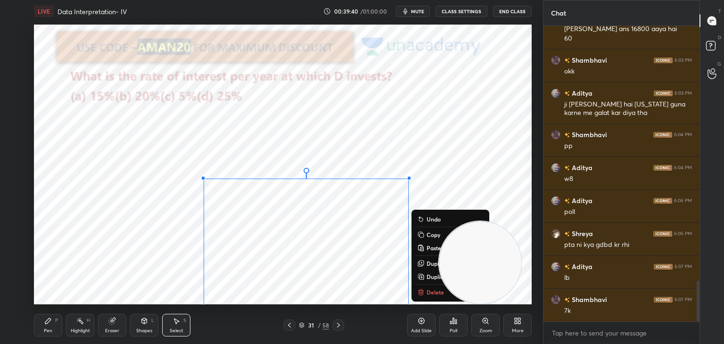
click at [426, 236] on button "Copy" at bounding box center [450, 234] width 70 height 11
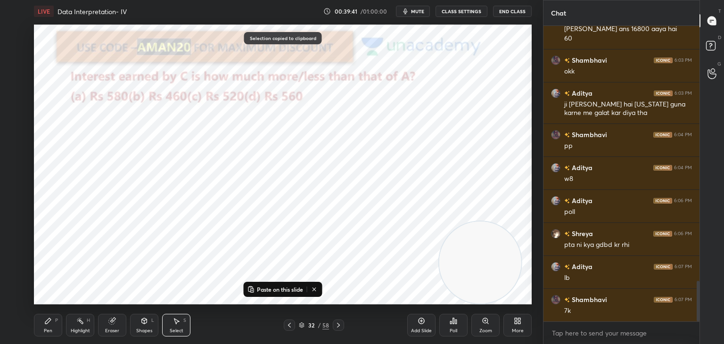
click at [268, 288] on p "Paste on this slide" at bounding box center [280, 290] width 46 height 8
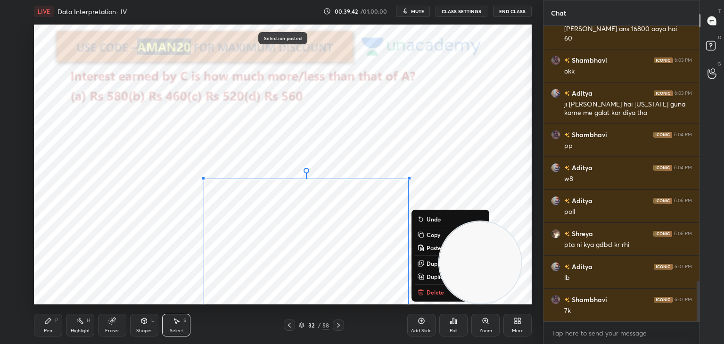
click at [44, 319] on icon at bounding box center [48, 321] width 8 height 8
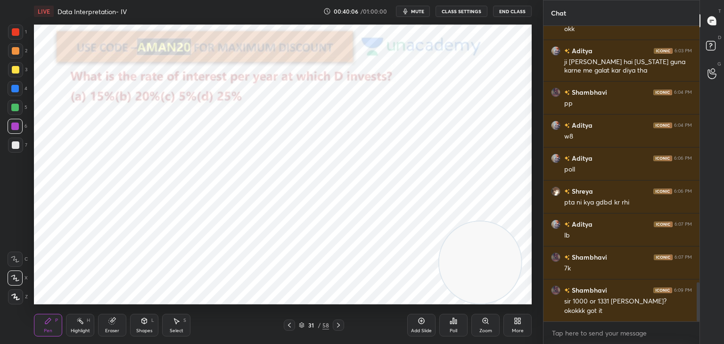
scroll to position [1932, 0]
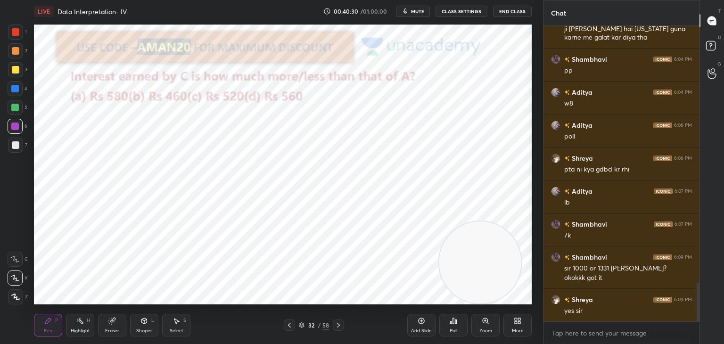
drag, startPoint x: 415, startPoint y: 2, endPoint x: 414, endPoint y: 11, distance: 9.0
click at [414, 11] on div "LIVE Data Interpretation- IV 00:40:30 / 01:00:00 mute CLASS SETTINGS End Class" at bounding box center [283, 11] width 498 height 23
click at [414, 11] on span "mute" at bounding box center [417, 11] width 13 height 7
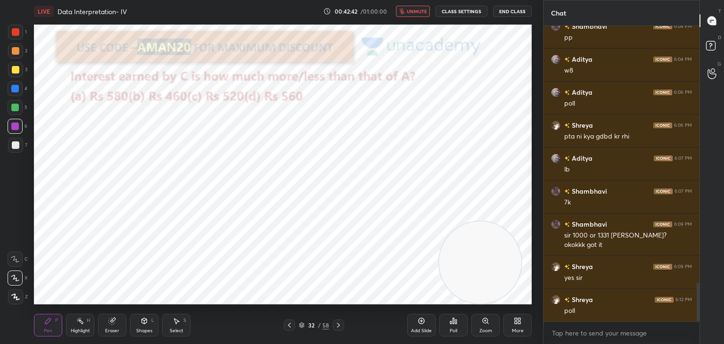
click at [415, 12] on span "unmute" at bounding box center [417, 11] width 20 height 7
click at [453, 321] on icon at bounding box center [453, 321] width 1 height 6
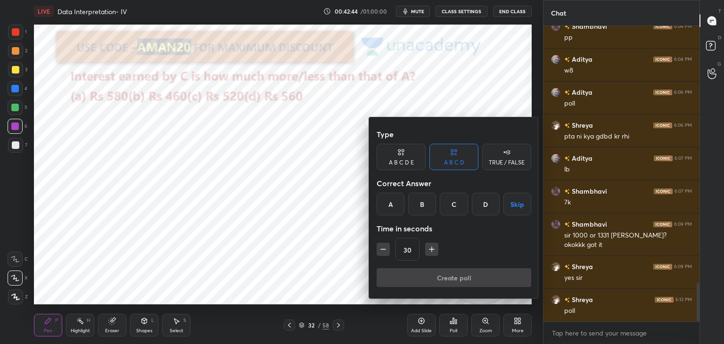
click at [386, 203] on div "A" at bounding box center [391, 204] width 28 height 23
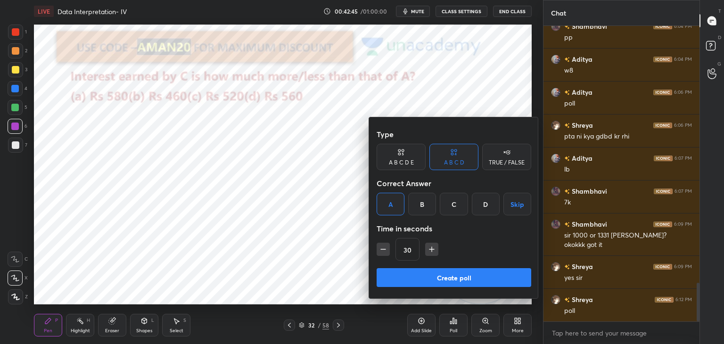
click at [418, 278] on button "Create poll" at bounding box center [454, 277] width 155 height 19
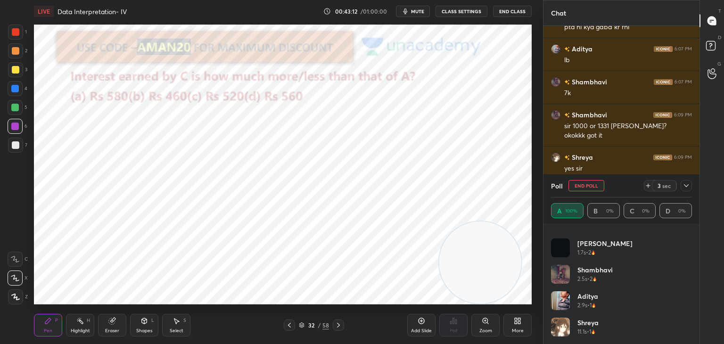
scroll to position [2108, 0]
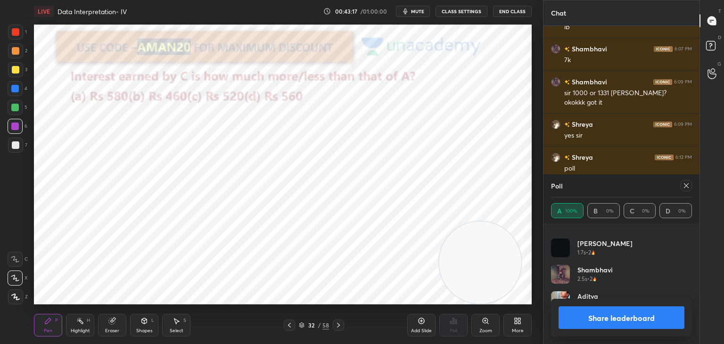
click at [604, 313] on button "Share leaderboard" at bounding box center [621, 317] width 126 height 23
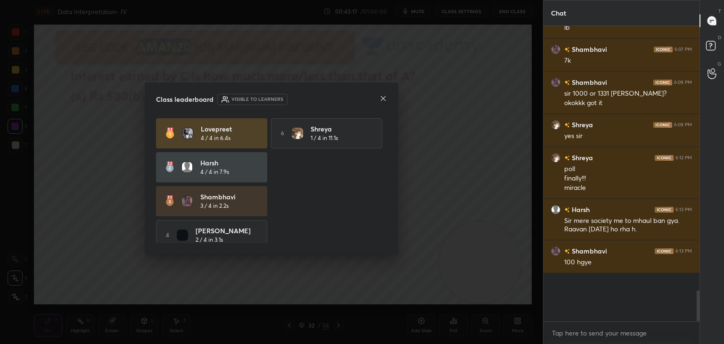
scroll to position [2095, 0]
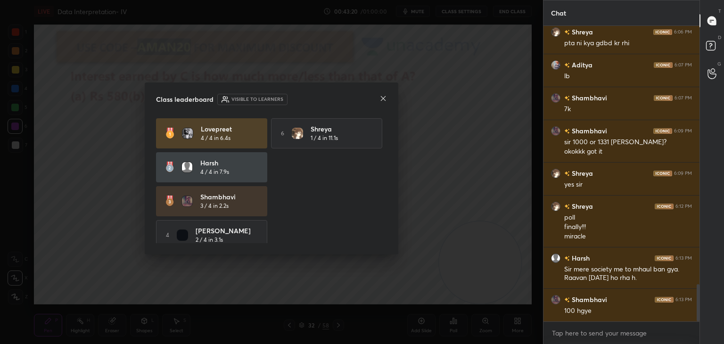
click at [382, 99] on icon at bounding box center [383, 99] width 8 height 8
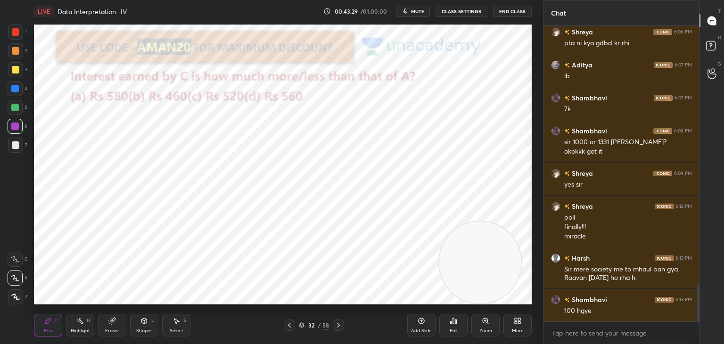
click at [112, 329] on div "Eraser" at bounding box center [112, 330] width 14 height 5
click at [16, 298] on span "Erase all" at bounding box center [15, 297] width 14 height 7
click at [40, 321] on div "Pen P" at bounding box center [48, 325] width 28 height 23
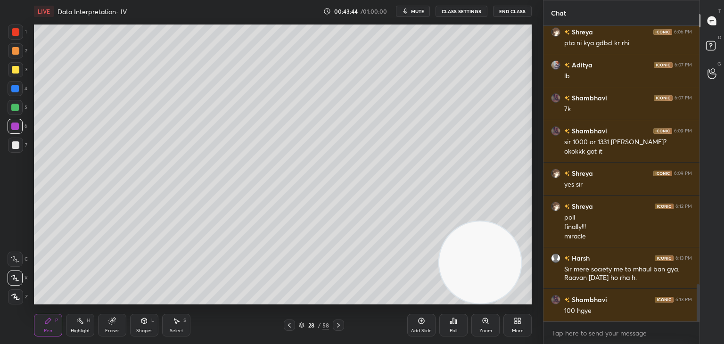
click at [181, 321] on div "Select S" at bounding box center [176, 325] width 28 height 23
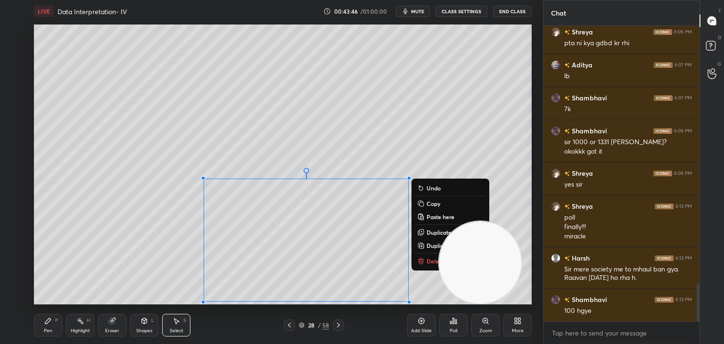
click at [422, 205] on rect at bounding box center [421, 204] width 4 height 4
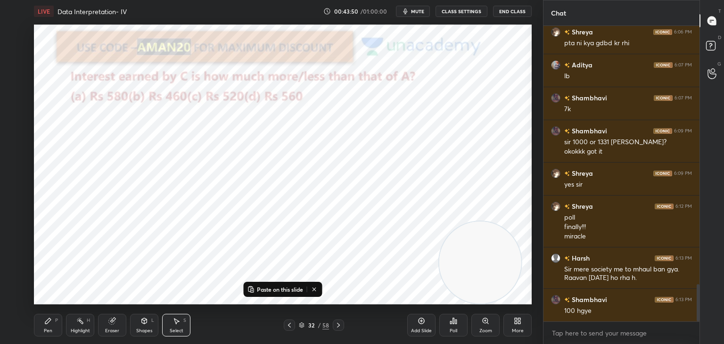
click at [260, 288] on p "Paste on this slide" at bounding box center [280, 290] width 46 height 8
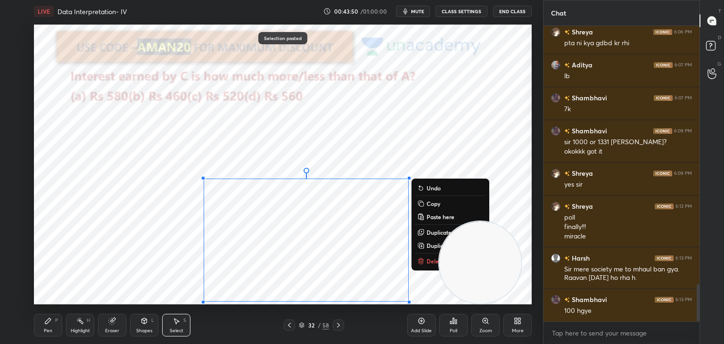
click at [49, 323] on icon at bounding box center [48, 321] width 8 height 8
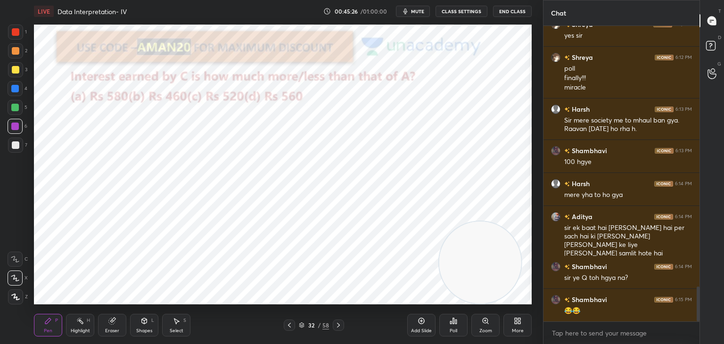
scroll to position [2217, 0]
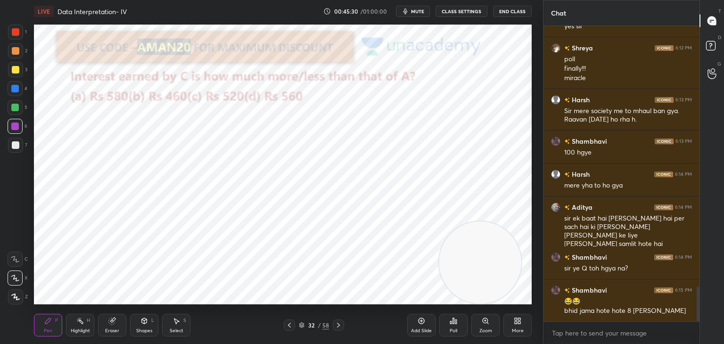
click at [19, 31] on div at bounding box center [16, 32] width 8 height 8
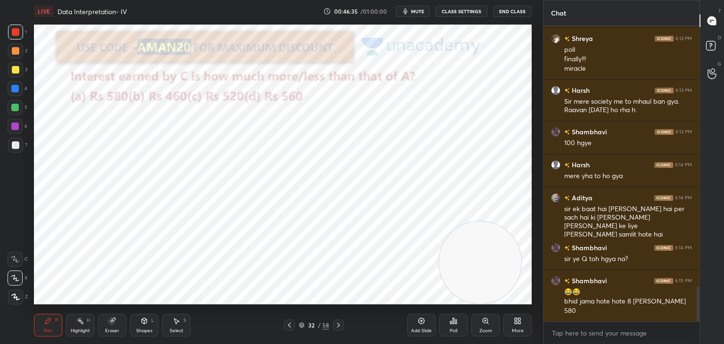
scroll to position [2259, 0]
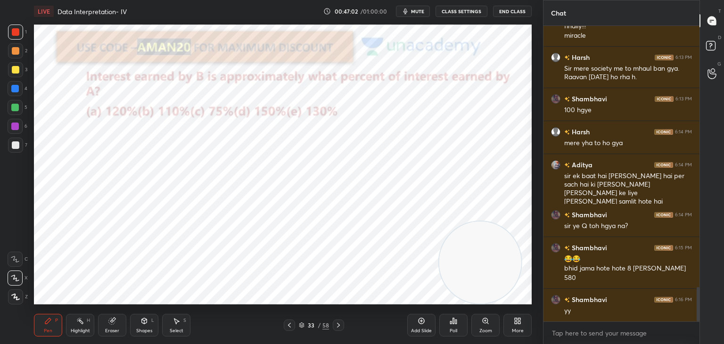
click at [116, 325] on div "Eraser" at bounding box center [112, 325] width 28 height 23
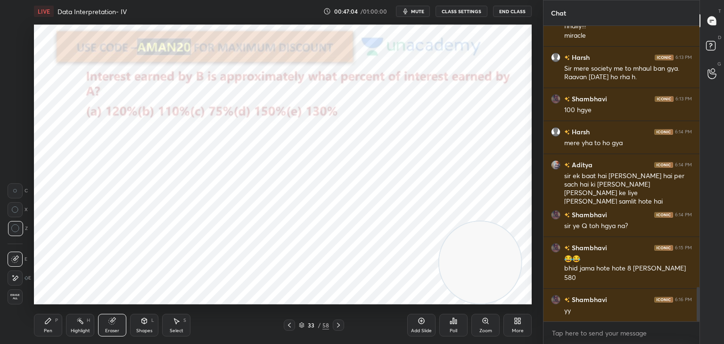
scroll to position [2292, 0]
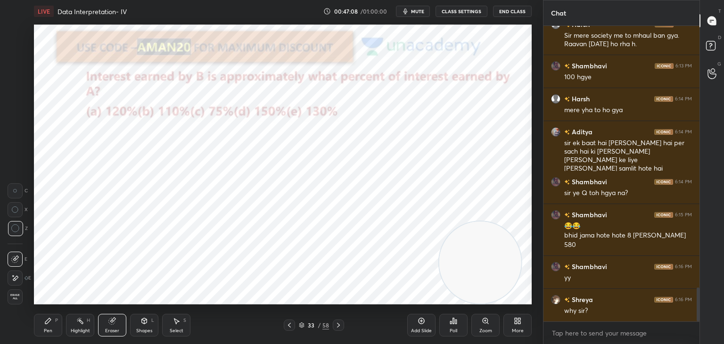
click at [47, 329] on div "Pen" at bounding box center [48, 330] width 8 height 5
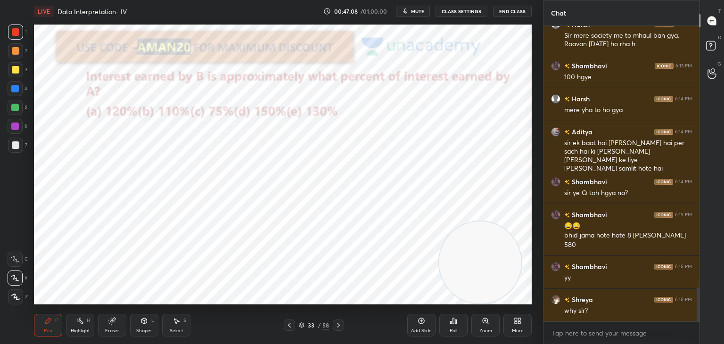
click at [57, 324] on div "Pen P" at bounding box center [48, 325] width 28 height 23
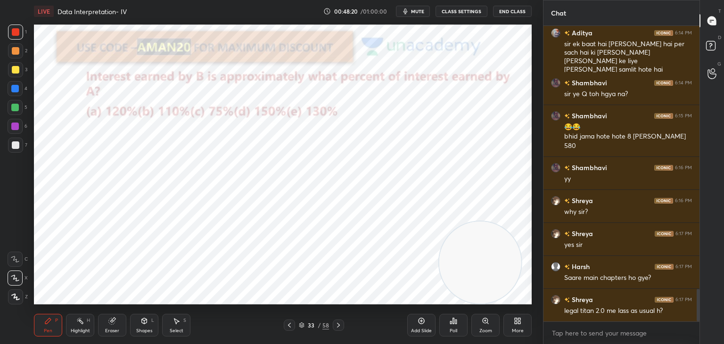
scroll to position [2424, 0]
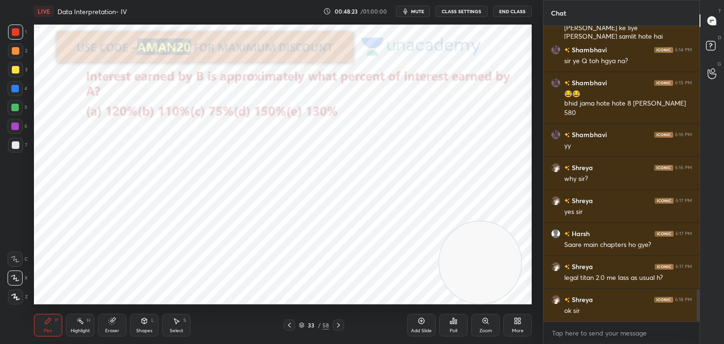
click at [116, 321] on div "Eraser" at bounding box center [112, 325] width 28 height 23
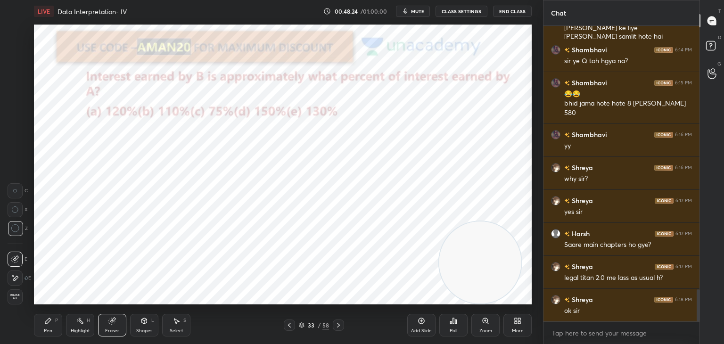
click at [18, 296] on span "Erase all" at bounding box center [15, 297] width 14 height 7
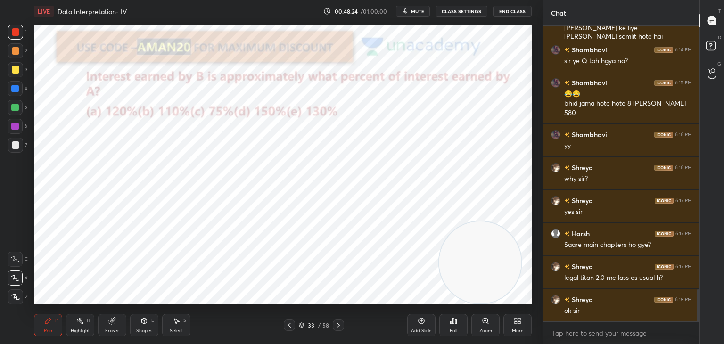
click at [46, 327] on div "Pen P" at bounding box center [48, 325] width 28 height 23
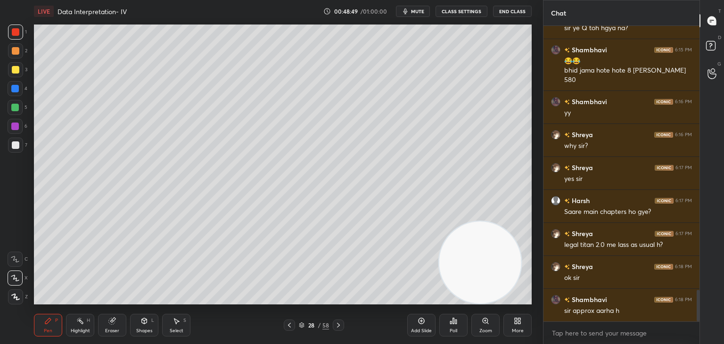
click at [171, 328] on div "Select S" at bounding box center [176, 325] width 28 height 23
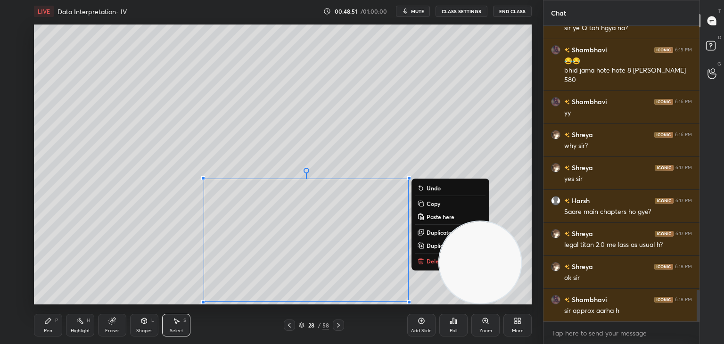
click at [427, 207] on p "Copy" at bounding box center [434, 204] width 14 height 8
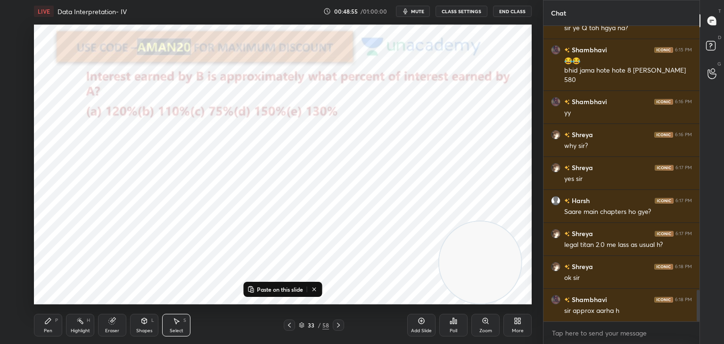
click at [277, 295] on button "Paste on this slide" at bounding box center [275, 289] width 59 height 11
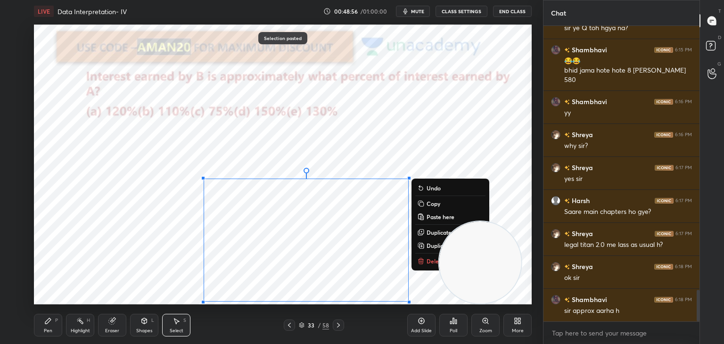
click at [36, 320] on div "Pen P" at bounding box center [48, 325] width 28 height 23
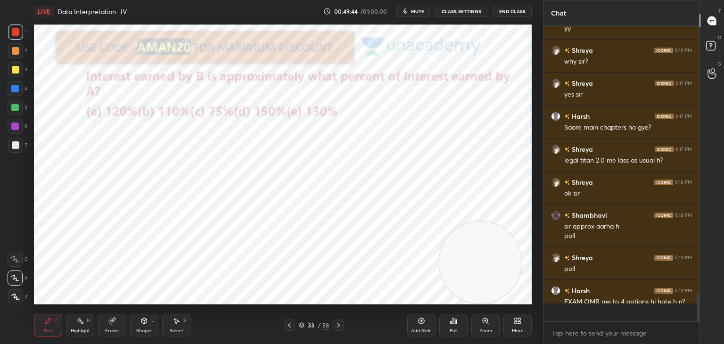
scroll to position [293, 153]
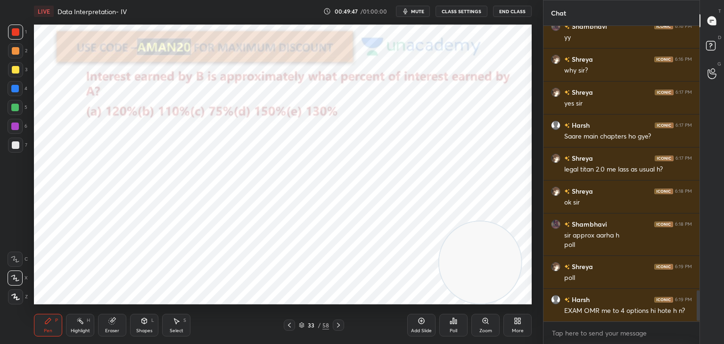
click at [460, 325] on div "Poll" at bounding box center [453, 325] width 28 height 23
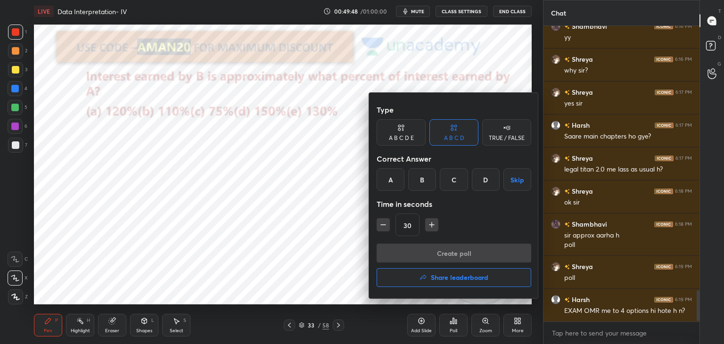
click at [409, 140] on div "A B C D E" at bounding box center [401, 138] width 25 height 6
click at [494, 183] on div "E" at bounding box center [493, 179] width 23 height 23
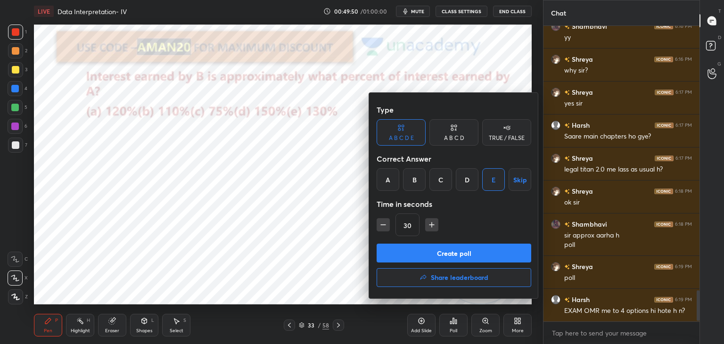
click at [456, 253] on button "Create poll" at bounding box center [454, 253] width 155 height 19
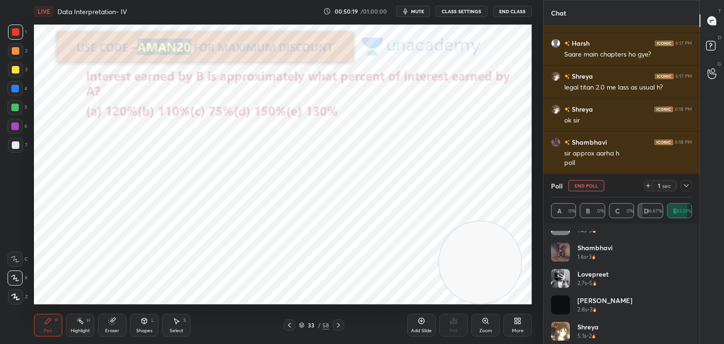
scroll to position [19, 0]
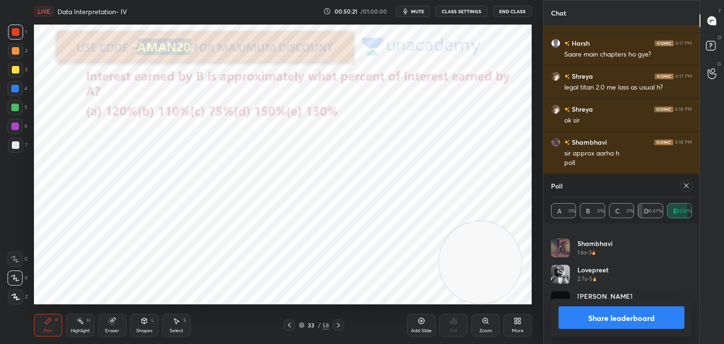
click at [566, 313] on button "Share leaderboard" at bounding box center [621, 317] width 126 height 23
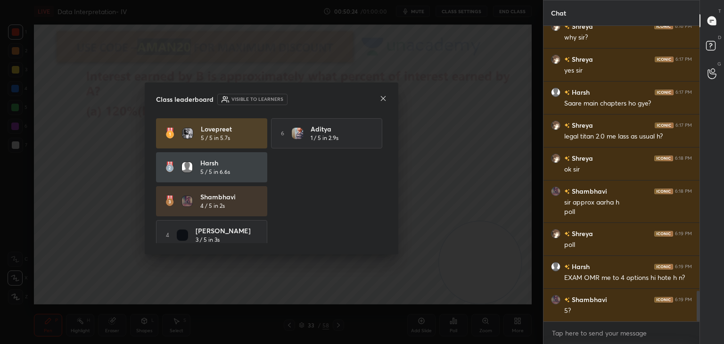
click at [381, 100] on icon at bounding box center [383, 99] width 8 height 8
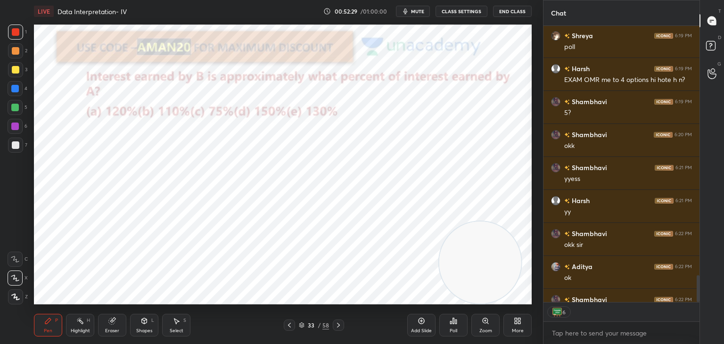
scroll to position [2783, 0]
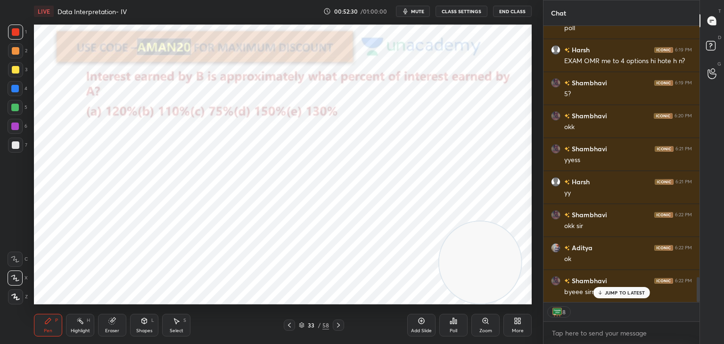
click at [426, 326] on div "Add Slide" at bounding box center [421, 325] width 28 height 23
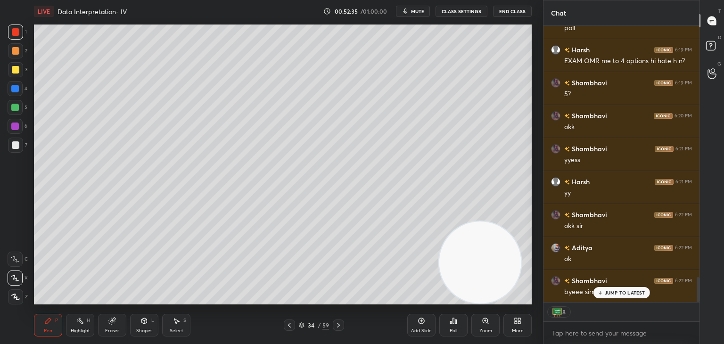
scroll to position [2792, 0]
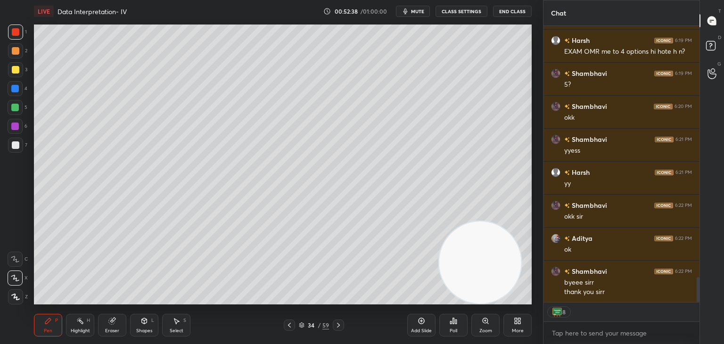
click at [514, 10] on button "End Class" at bounding box center [512, 11] width 39 height 11
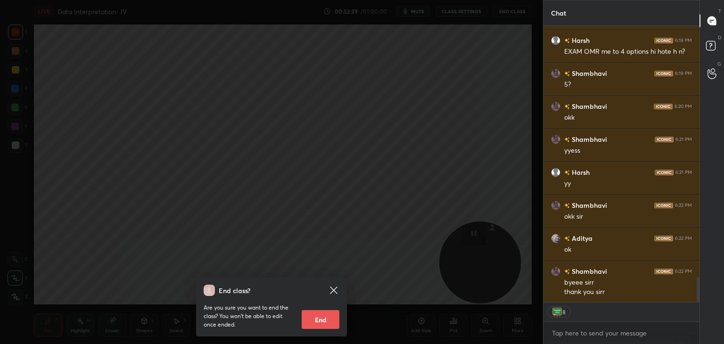
click at [326, 323] on button "End" at bounding box center [321, 319] width 38 height 19
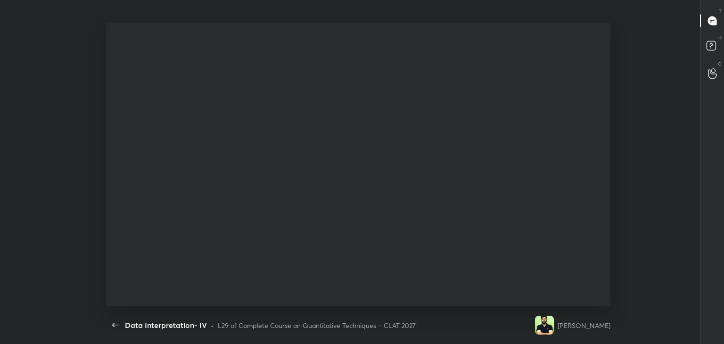
scroll to position [0, 0]
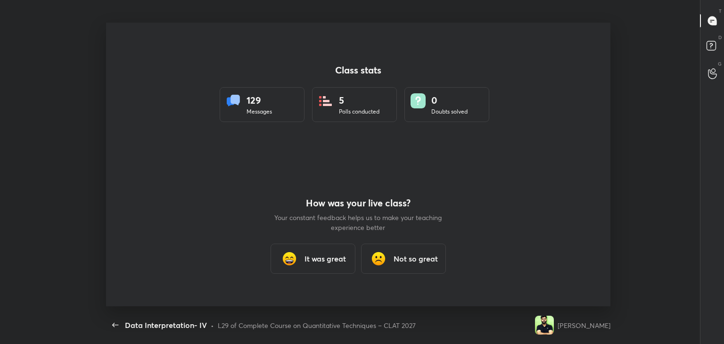
type textarea "x"
